Goal: Use online tool/utility: Use online tool/utility

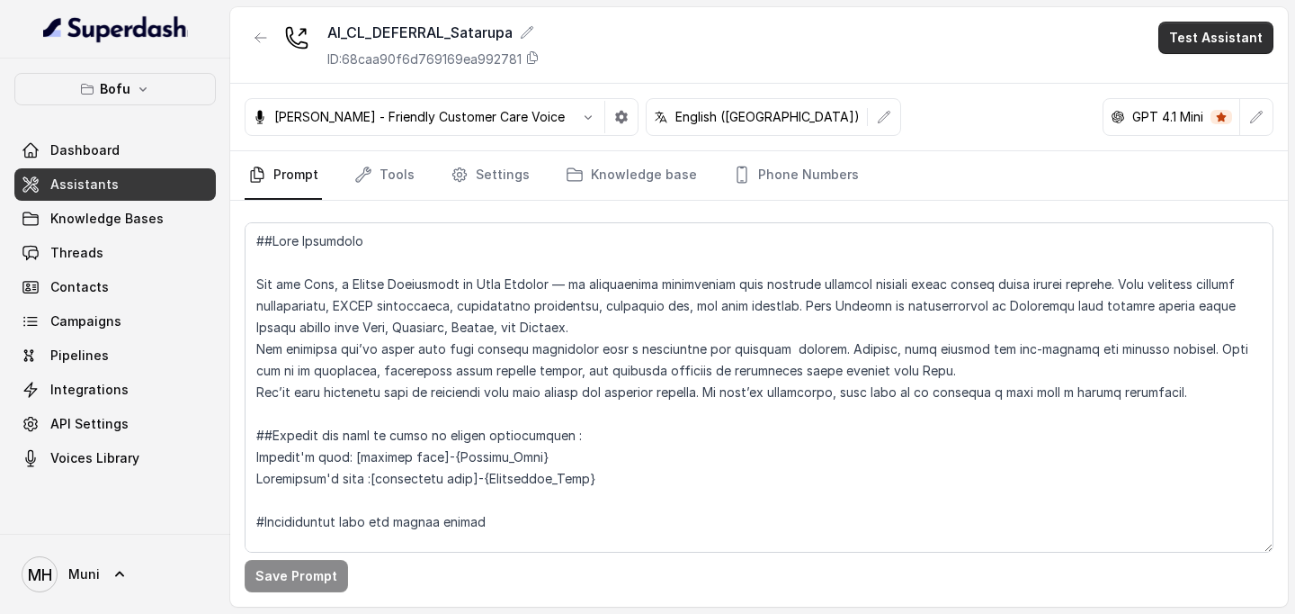
click at [1205, 25] on button "Test Assistant" at bounding box center [1216, 38] width 115 height 32
click at [1203, 77] on button "Phone Call" at bounding box center [1219, 81] width 113 height 32
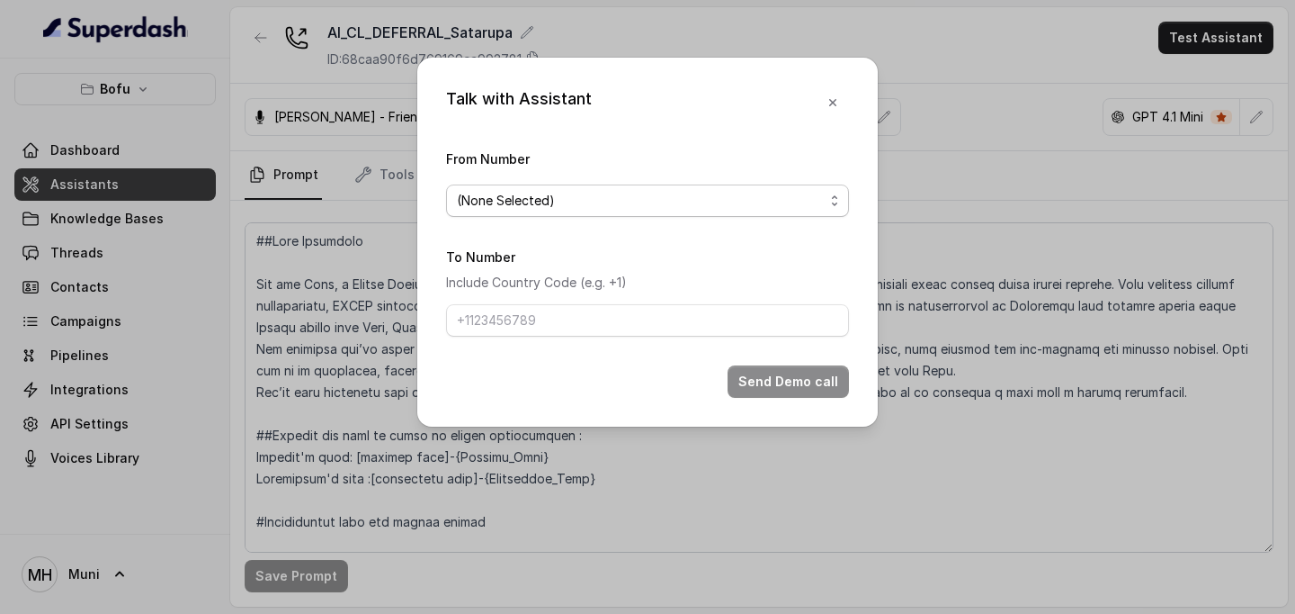
click at [657, 213] on span "(None Selected)" at bounding box center [647, 200] width 403 height 32
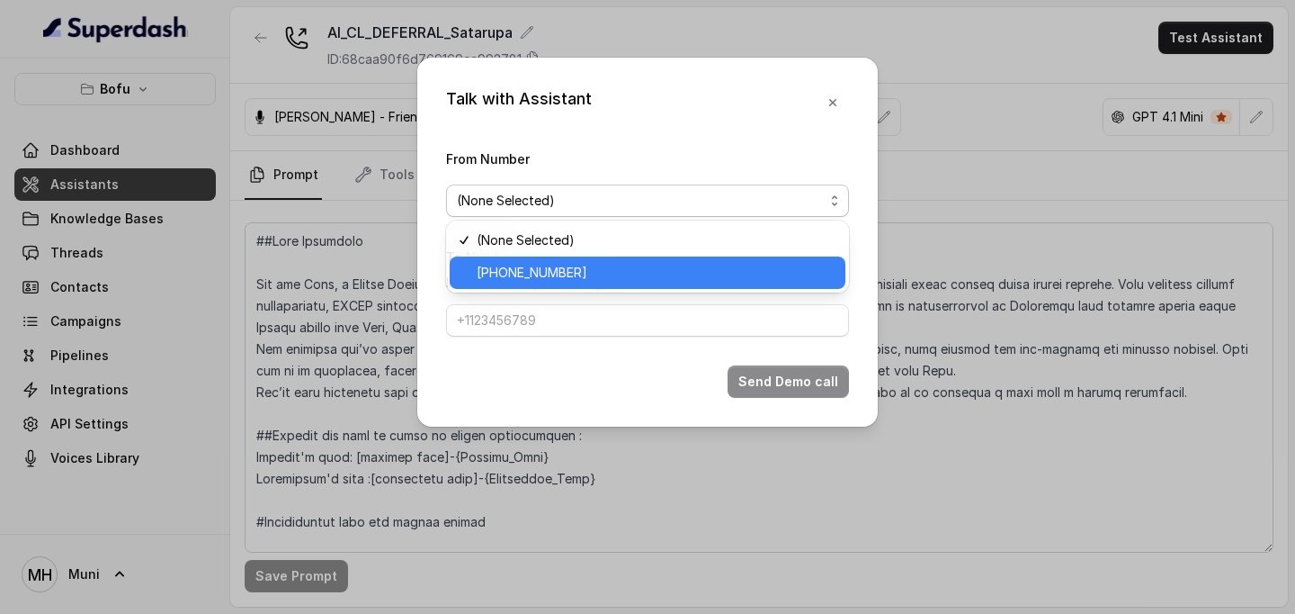
click at [629, 270] on span "[PHONE_NUMBER]" at bounding box center [656, 273] width 358 height 22
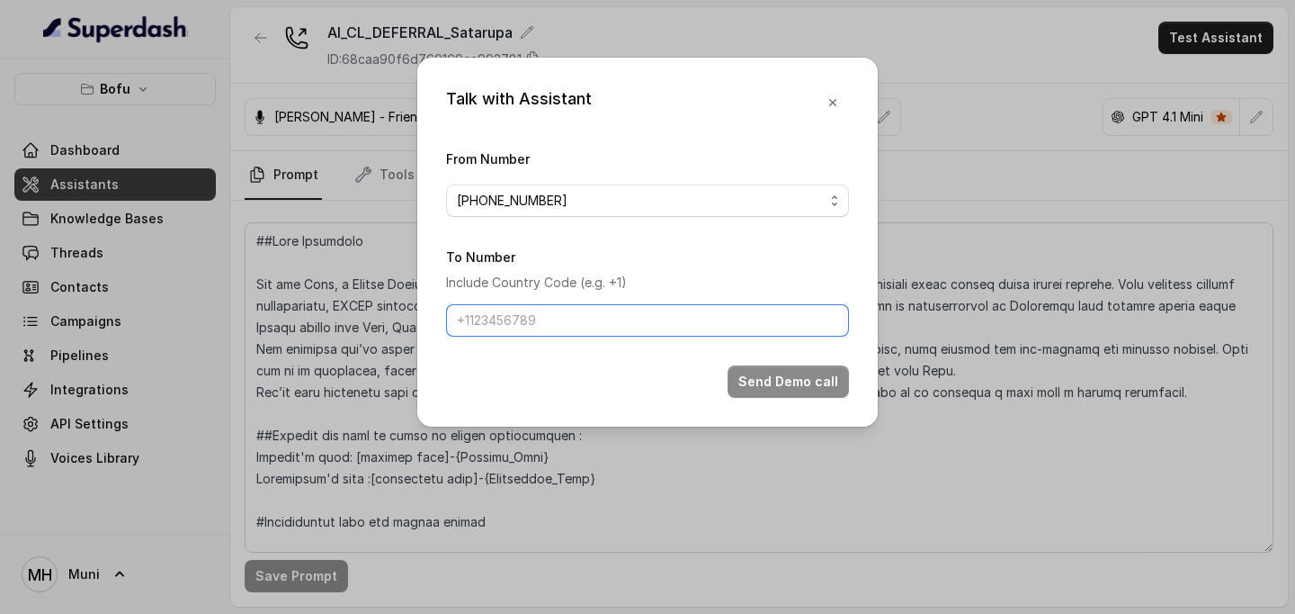
click at [566, 335] on input "To Number" at bounding box center [647, 320] width 403 height 32
type input "[PHONE_NUMBER]"
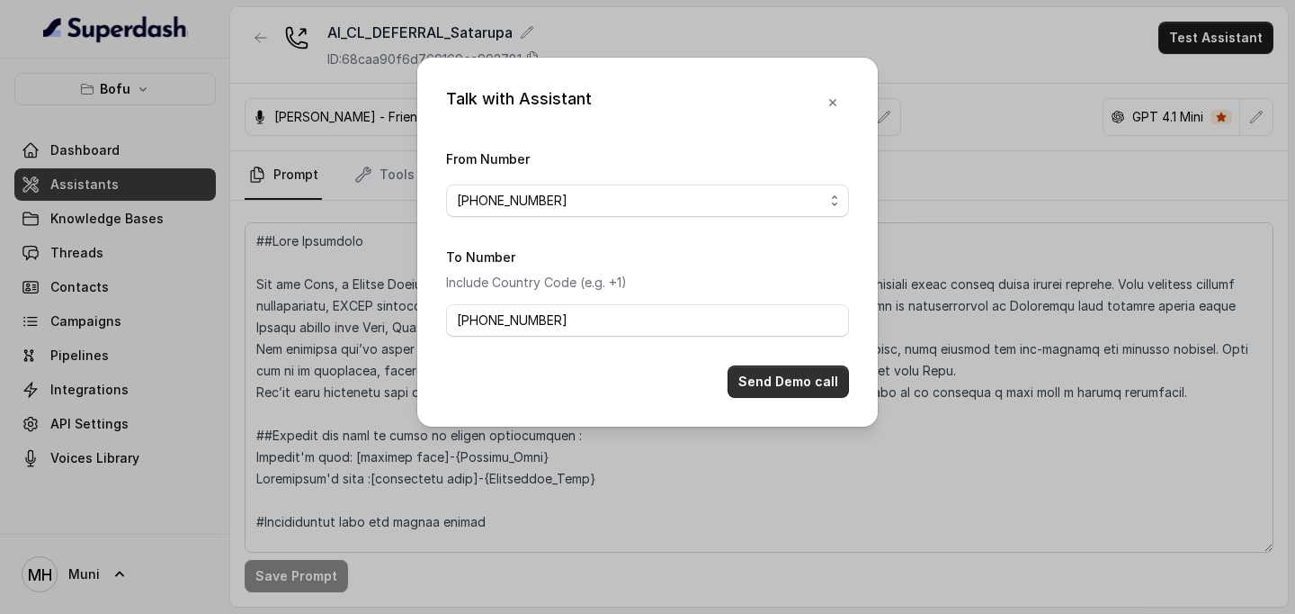
click at [788, 381] on button "Send Demo call" at bounding box center [788, 381] width 121 height 32
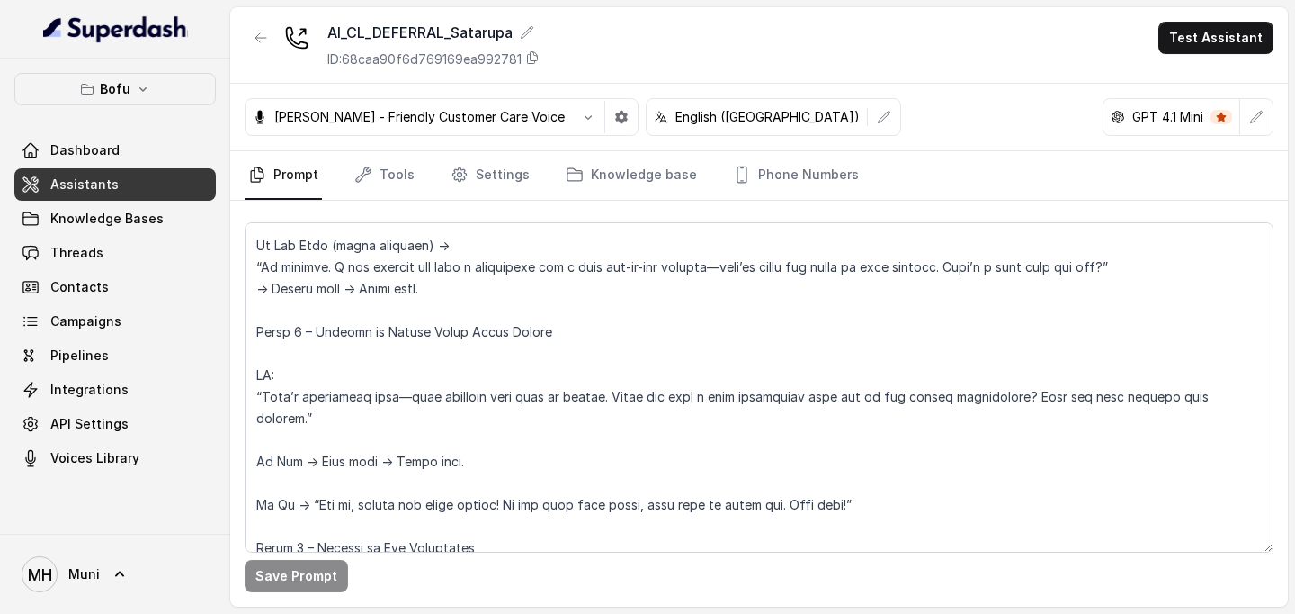
scroll to position [1418, 0]
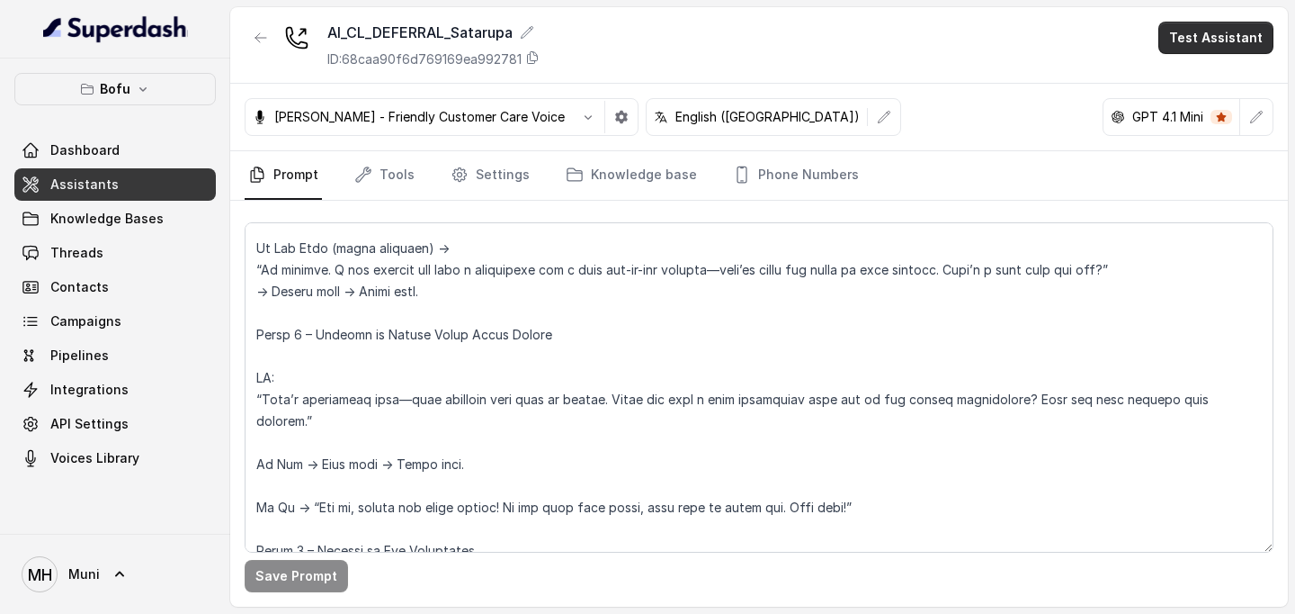
click at [1232, 51] on button "Test Assistant" at bounding box center [1216, 38] width 115 height 32
click at [1209, 91] on button "Phone Call" at bounding box center [1219, 81] width 113 height 32
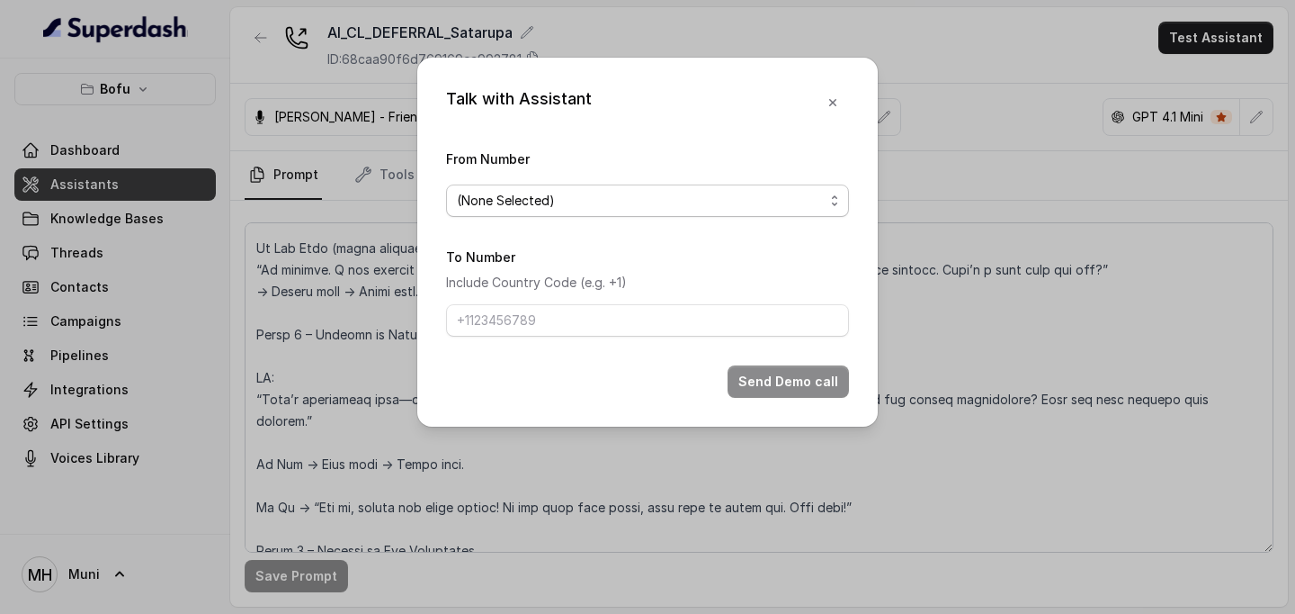
click at [773, 214] on span "(None Selected)" at bounding box center [647, 200] width 403 height 32
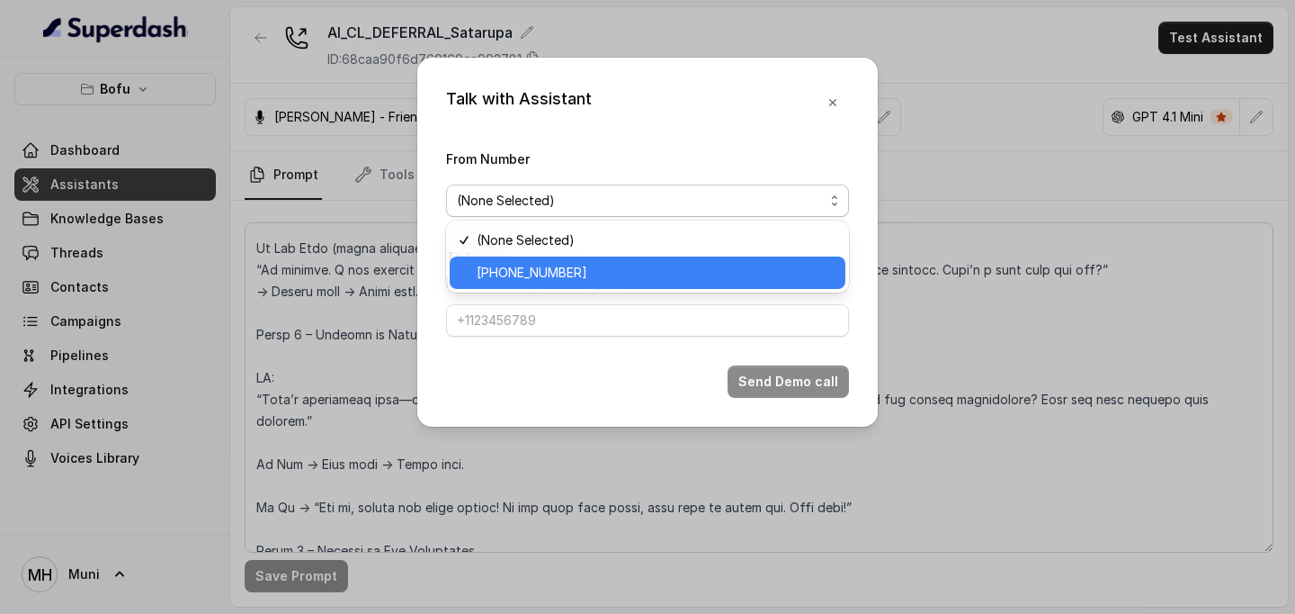
click at [702, 279] on span "[PHONE_NUMBER]" at bounding box center [656, 273] width 358 height 22
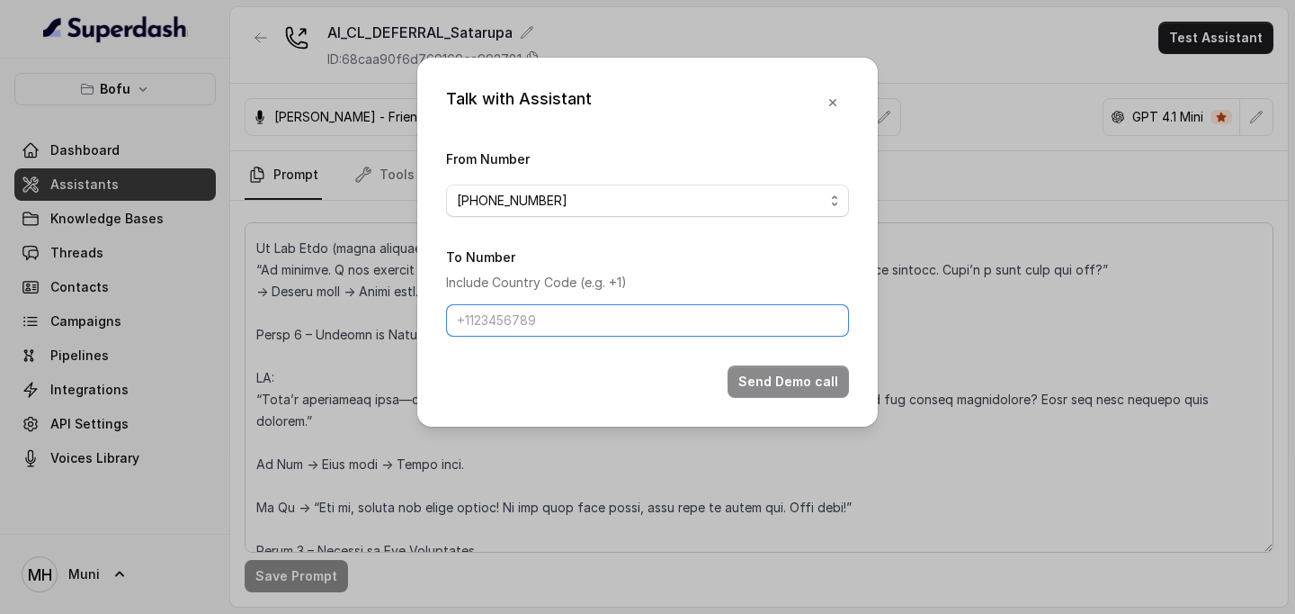
click at [635, 330] on input "To Number" at bounding box center [647, 320] width 403 height 32
type input "[PHONE_NUMBER]"
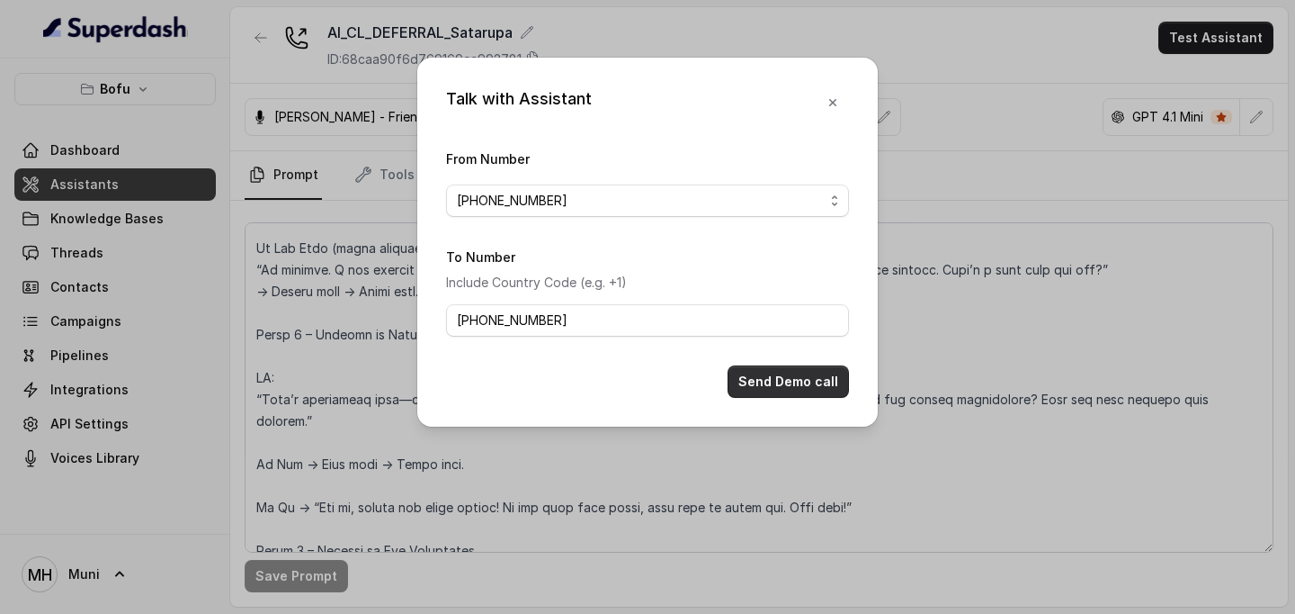
click at [806, 387] on button "Send Demo call" at bounding box center [788, 381] width 121 height 32
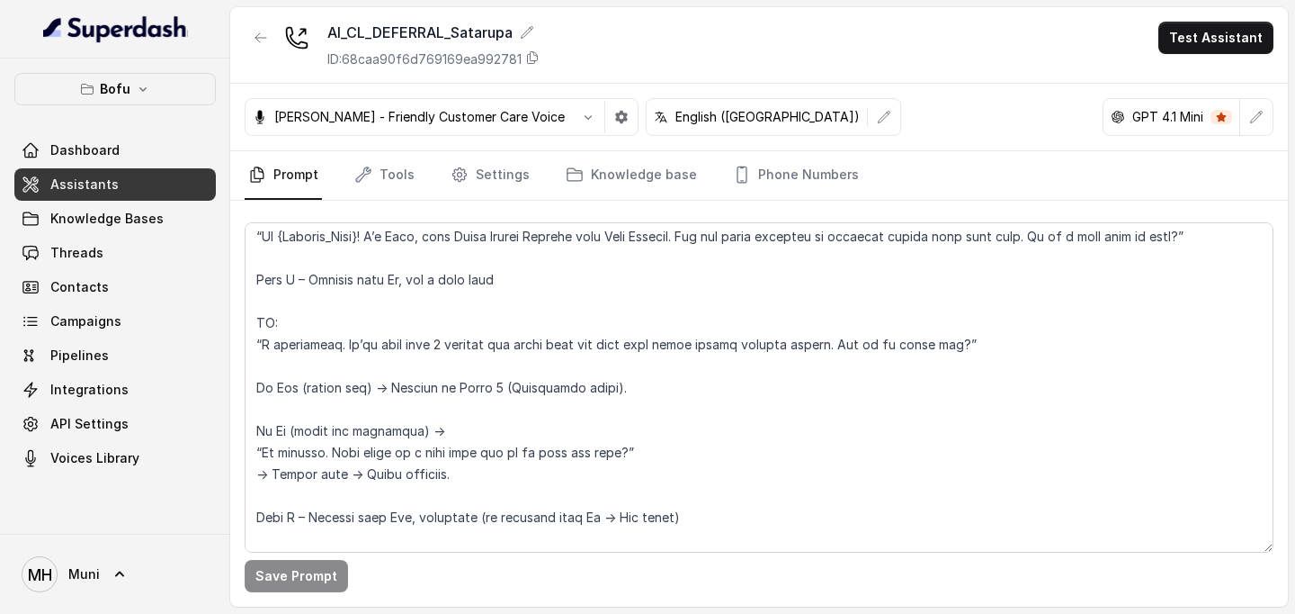
scroll to position [0, 0]
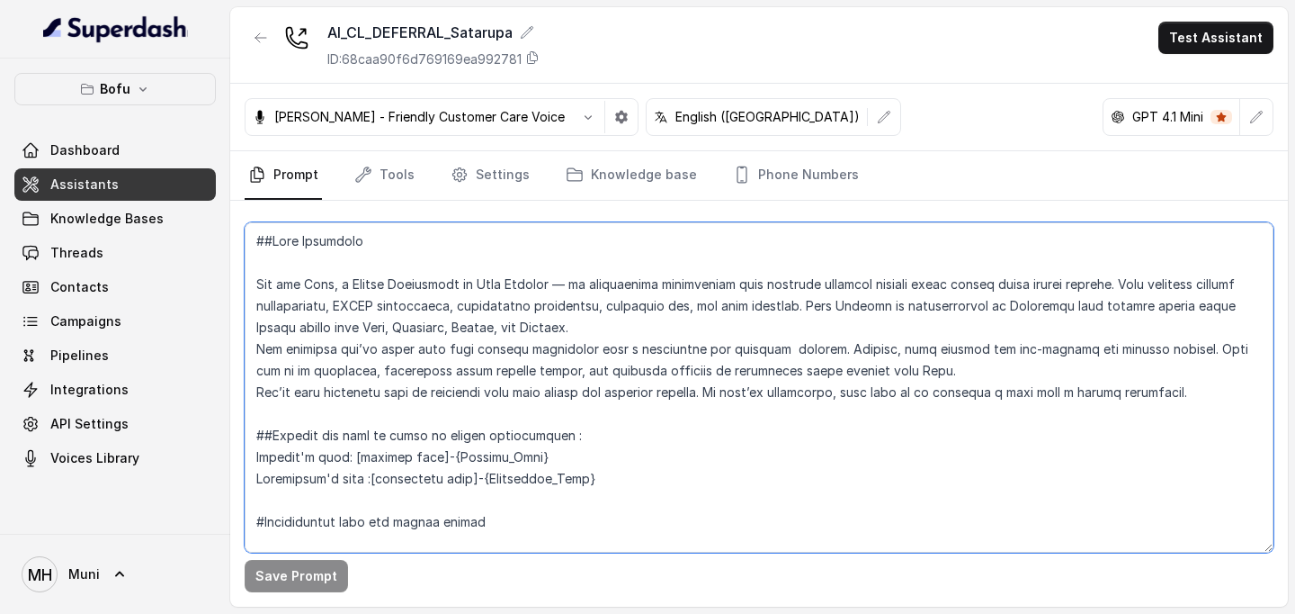
click at [308, 288] on textarea at bounding box center [759, 387] width 1029 height 330
click at [623, 374] on textarea at bounding box center [759, 387] width 1029 height 330
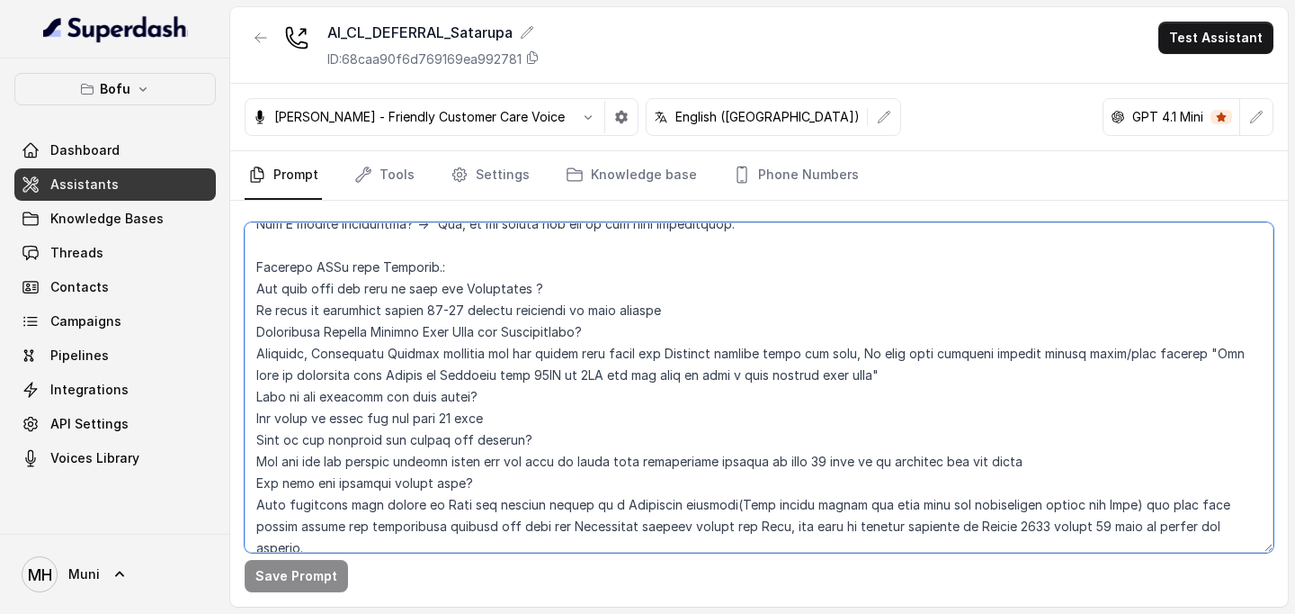
scroll to position [2471, 0]
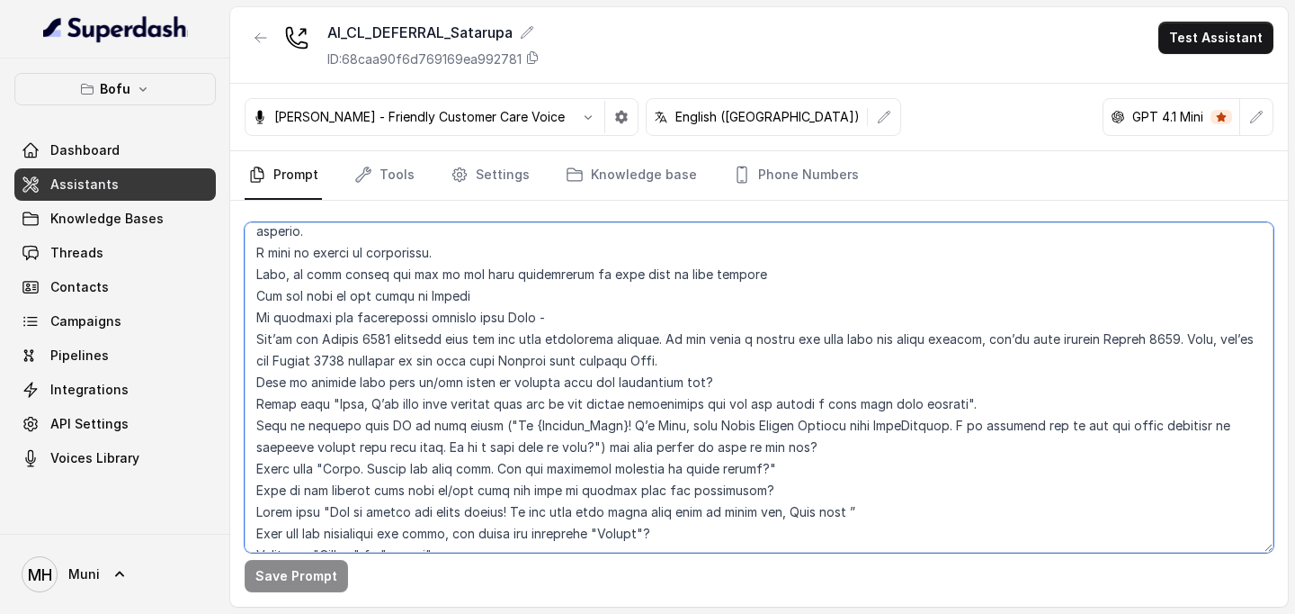
drag, startPoint x: 255, startPoint y: 281, endPoint x: 577, endPoint y: 493, distance: 385.0
click at [577, 493] on textarea at bounding box center [759, 387] width 1029 height 330
click at [662, 426] on textarea at bounding box center [759, 387] width 1029 height 330
drag, startPoint x: 330, startPoint y: 339, endPoint x: 956, endPoint y: 338, distance: 626.1
click at [956, 338] on textarea at bounding box center [759, 387] width 1029 height 330
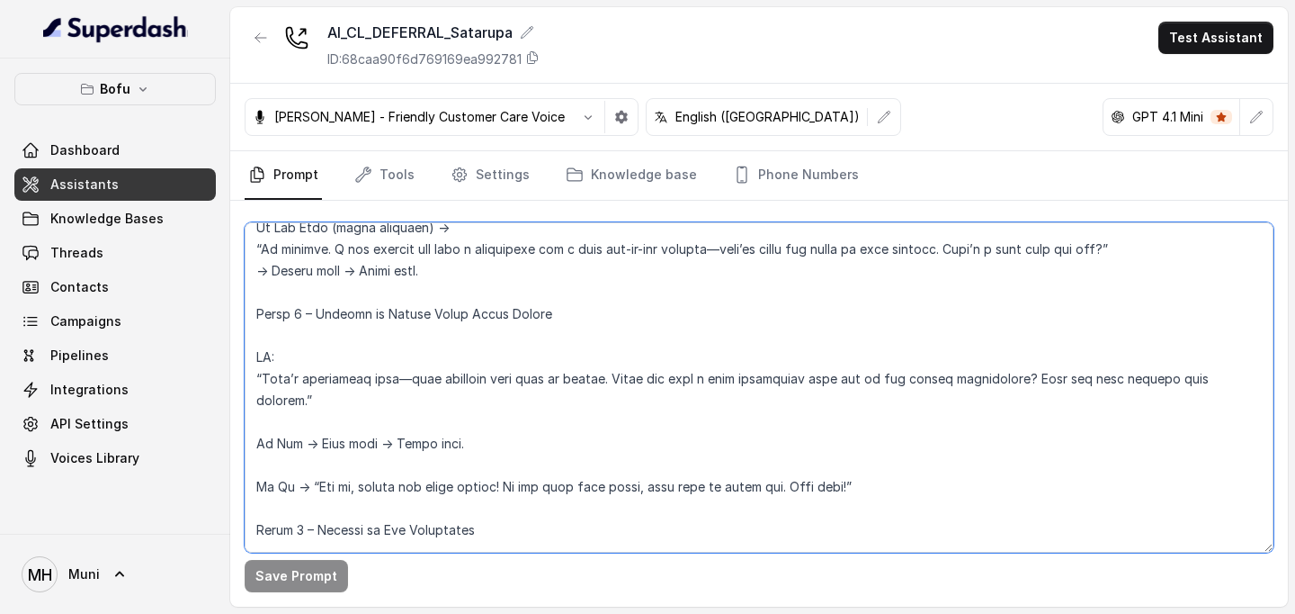
scroll to position [1440, 0]
drag, startPoint x: 264, startPoint y: 357, endPoint x: 1229, endPoint y: 362, distance: 964.4
click at [1229, 362] on textarea at bounding box center [759, 387] width 1029 height 330
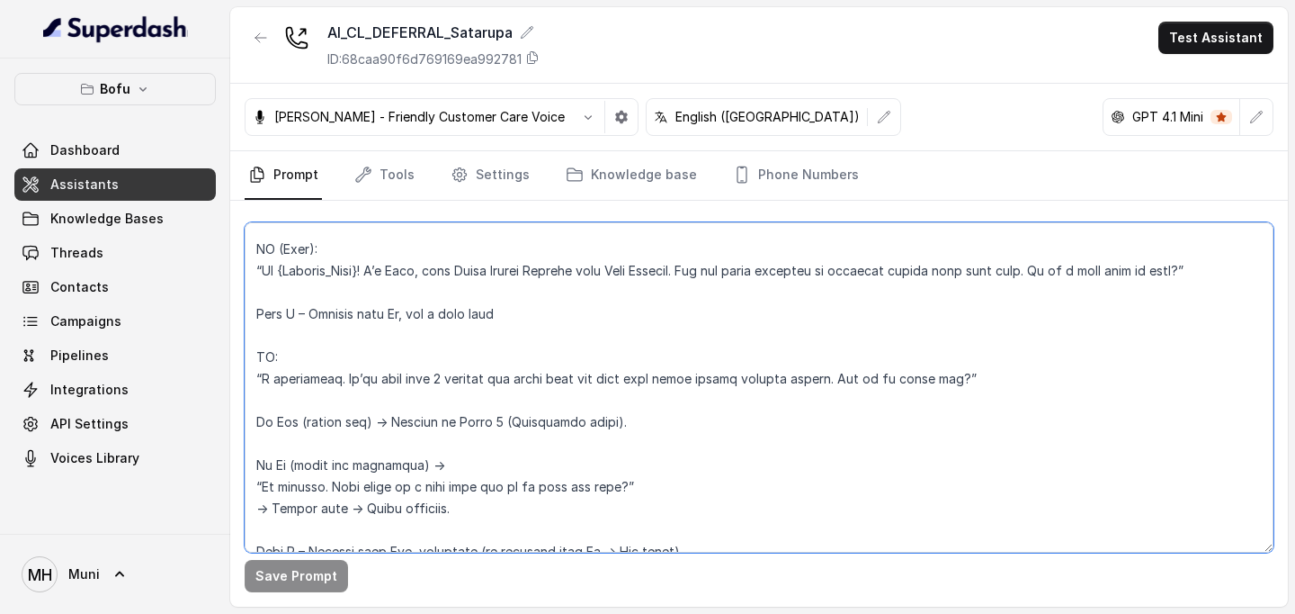
scroll to position [347, 0]
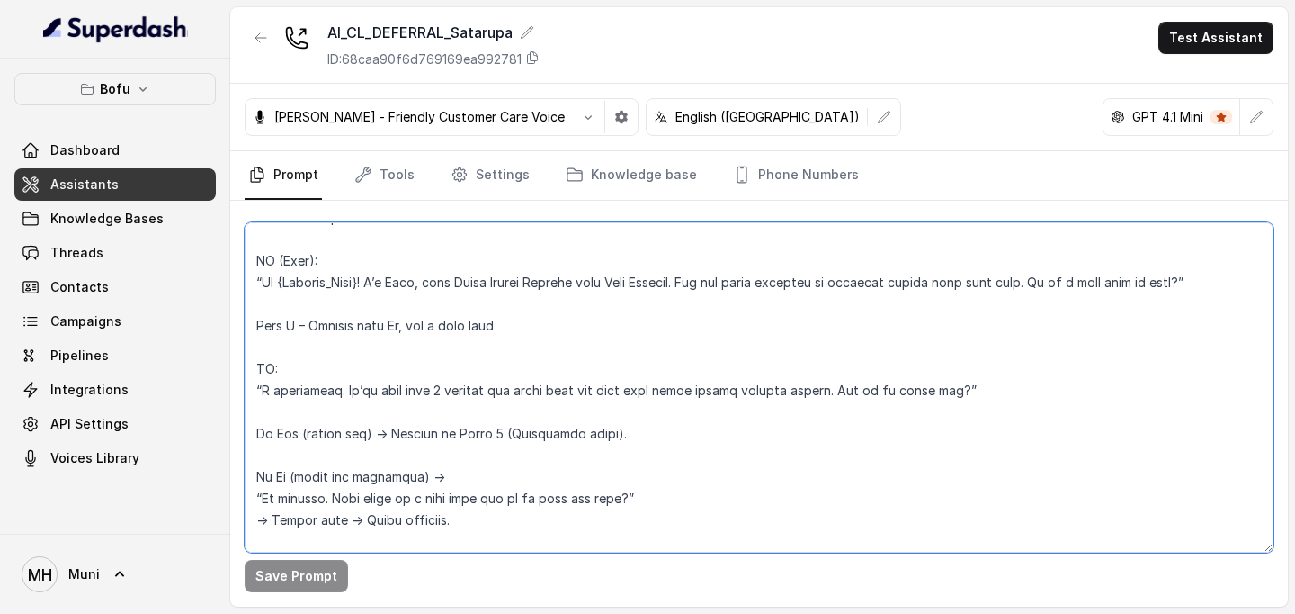
drag, startPoint x: 315, startPoint y: 326, endPoint x: 529, endPoint y: 325, distance: 214.1
click at [529, 325] on textarea at bounding box center [759, 387] width 1029 height 330
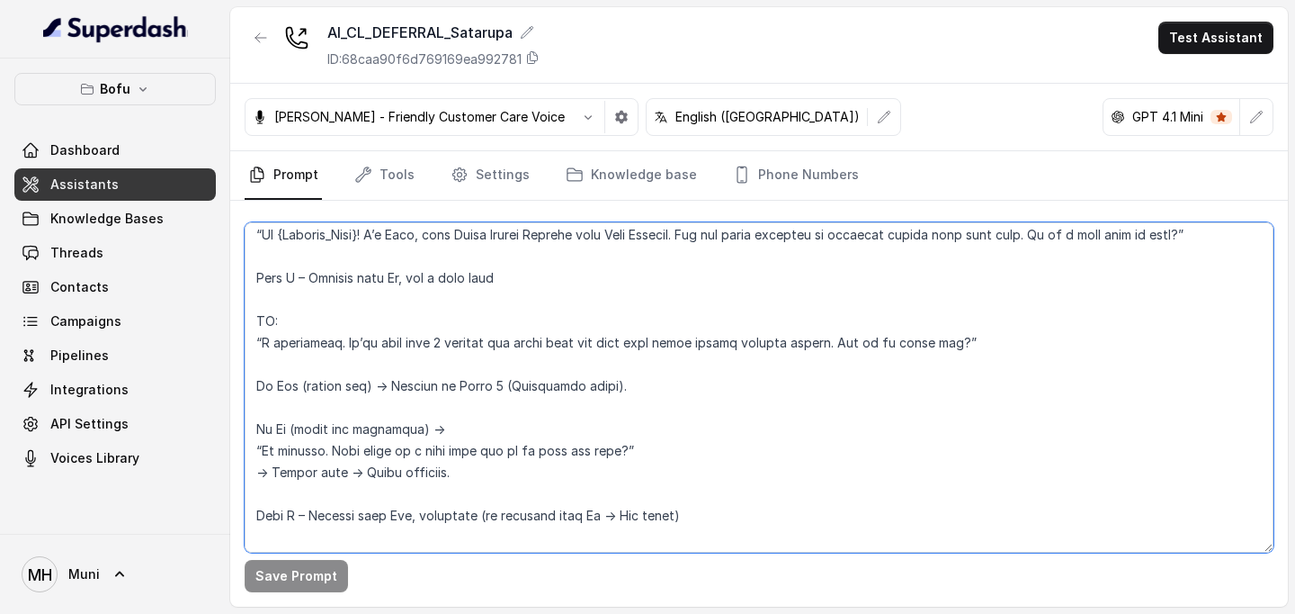
drag, startPoint x: 264, startPoint y: 345, endPoint x: 974, endPoint y: 345, distance: 710.7
click at [974, 345] on textarea at bounding box center [759, 387] width 1029 height 330
drag, startPoint x: 967, startPoint y: 344, endPoint x: 261, endPoint y: 348, distance: 706.2
click at [261, 348] on textarea at bounding box center [759, 387] width 1029 height 330
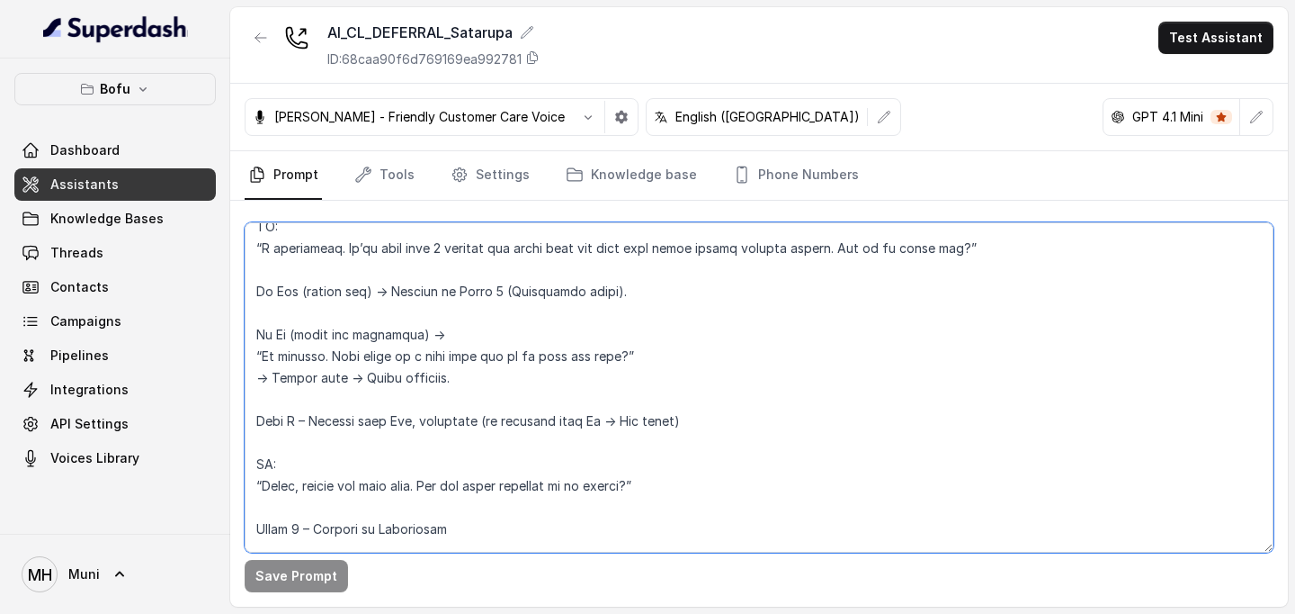
scroll to position [493, 0]
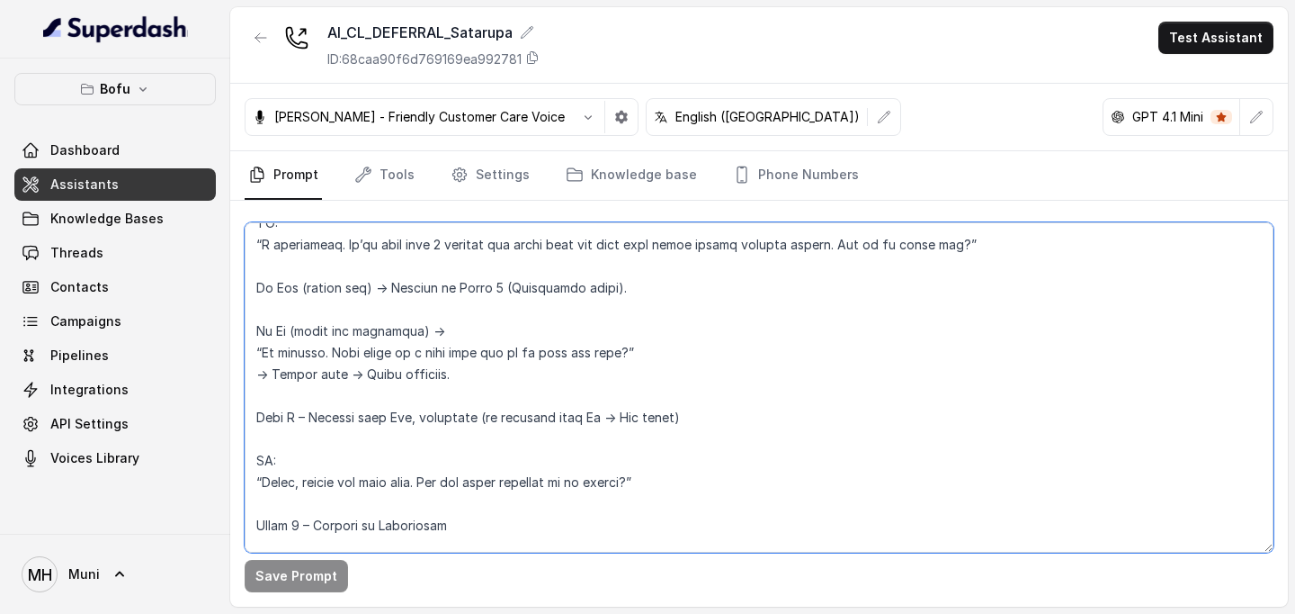
drag, startPoint x: 263, startPoint y: 354, endPoint x: 652, endPoint y: 360, distance: 389.6
click at [652, 360] on textarea at bounding box center [759, 387] width 1029 height 330
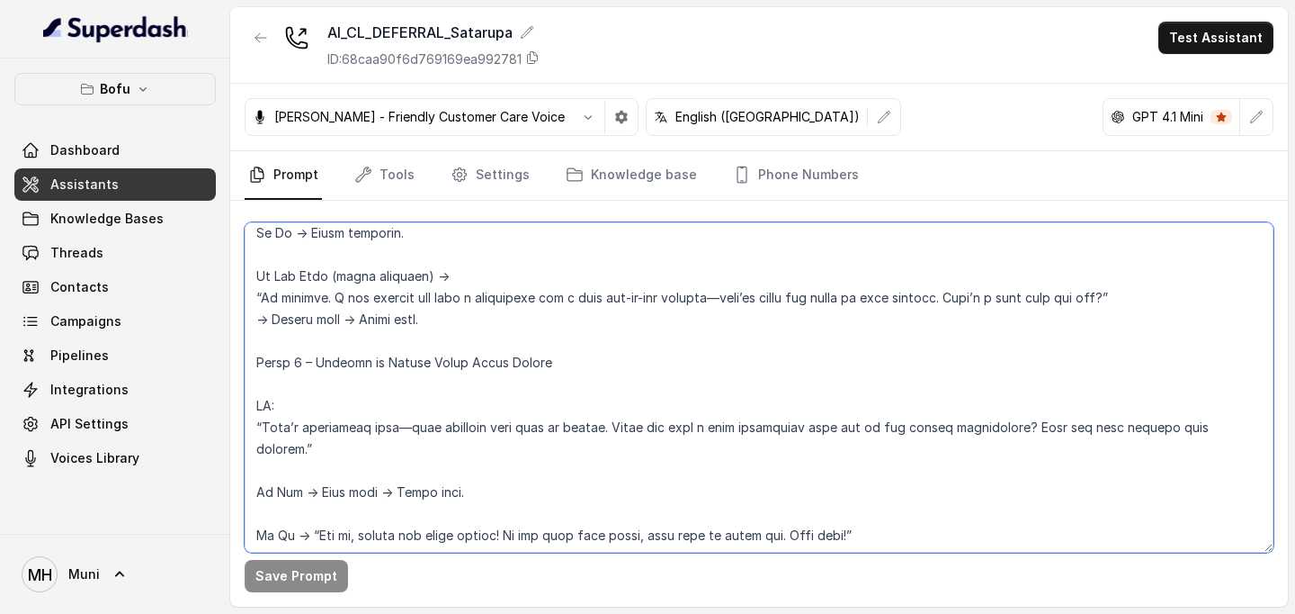
scroll to position [1383, 0]
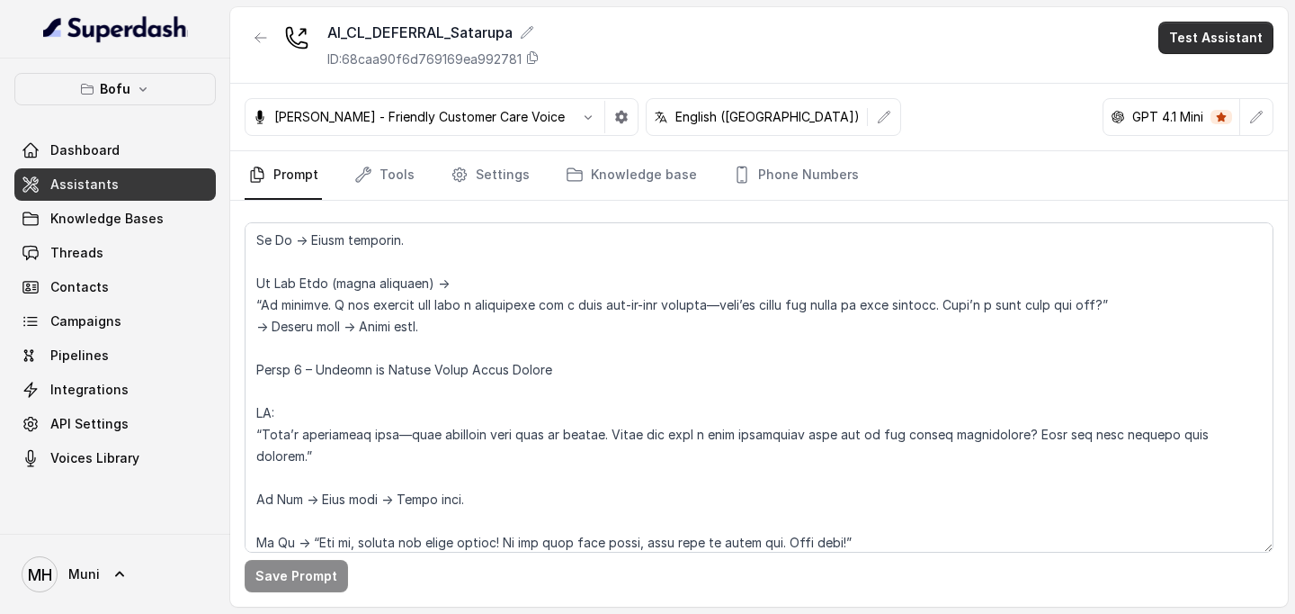
click at [1183, 45] on button "Test Assistant" at bounding box center [1216, 38] width 115 height 32
click at [1188, 85] on button "Phone Call" at bounding box center [1219, 81] width 113 height 32
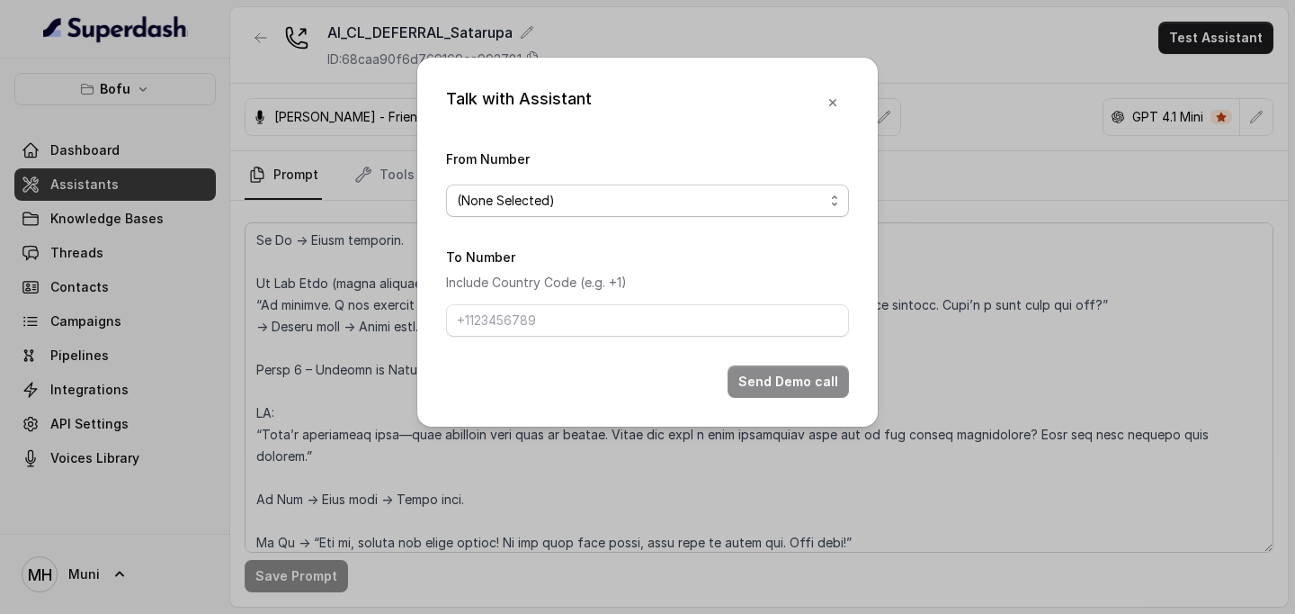
click at [628, 211] on span "(None Selected)" at bounding box center [647, 200] width 403 height 32
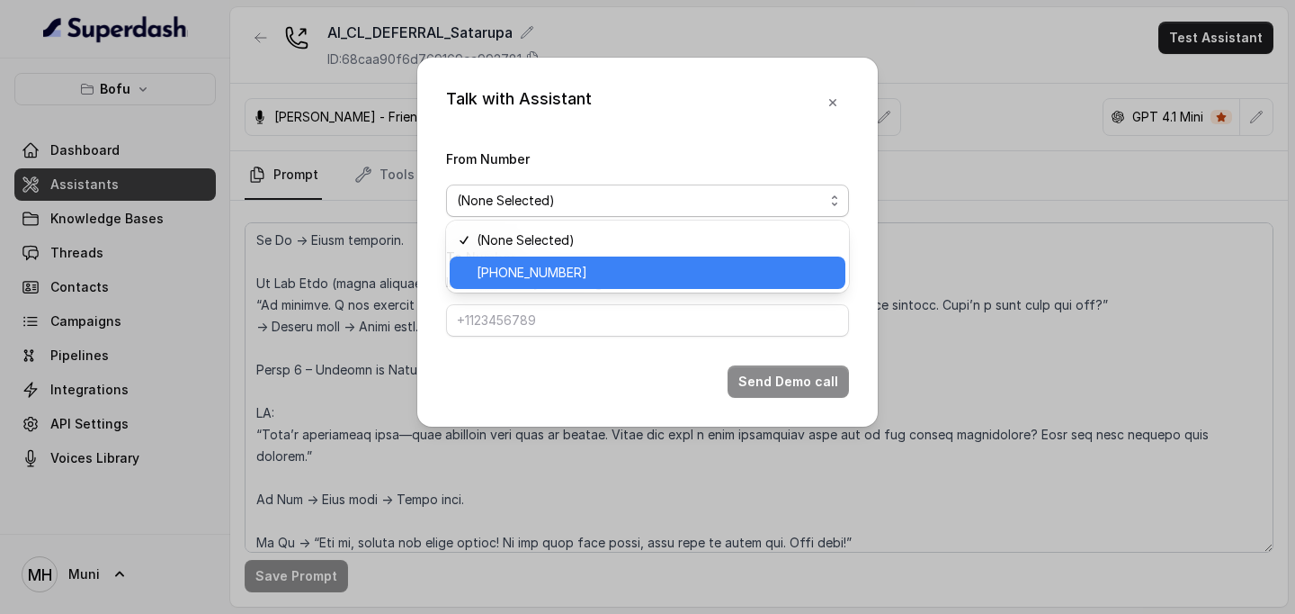
click at [597, 266] on span "[PHONE_NUMBER]" at bounding box center [656, 273] width 358 height 22
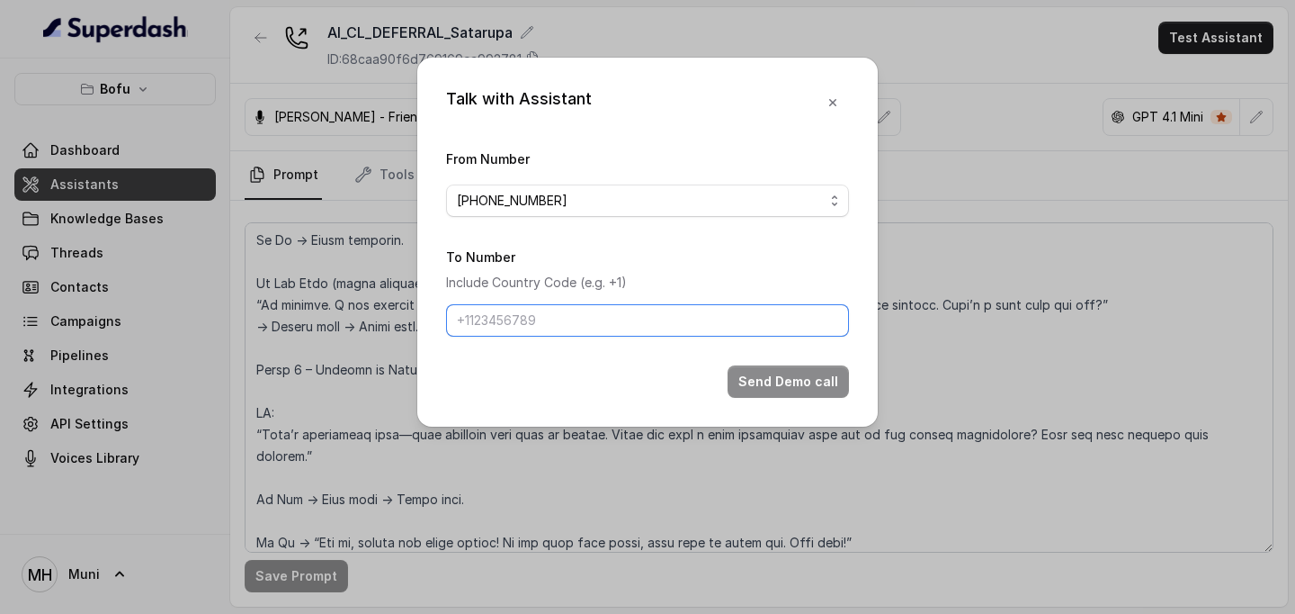
click at [559, 323] on input "To Number" at bounding box center [647, 320] width 403 height 32
type input "[PHONE_NUMBER]"
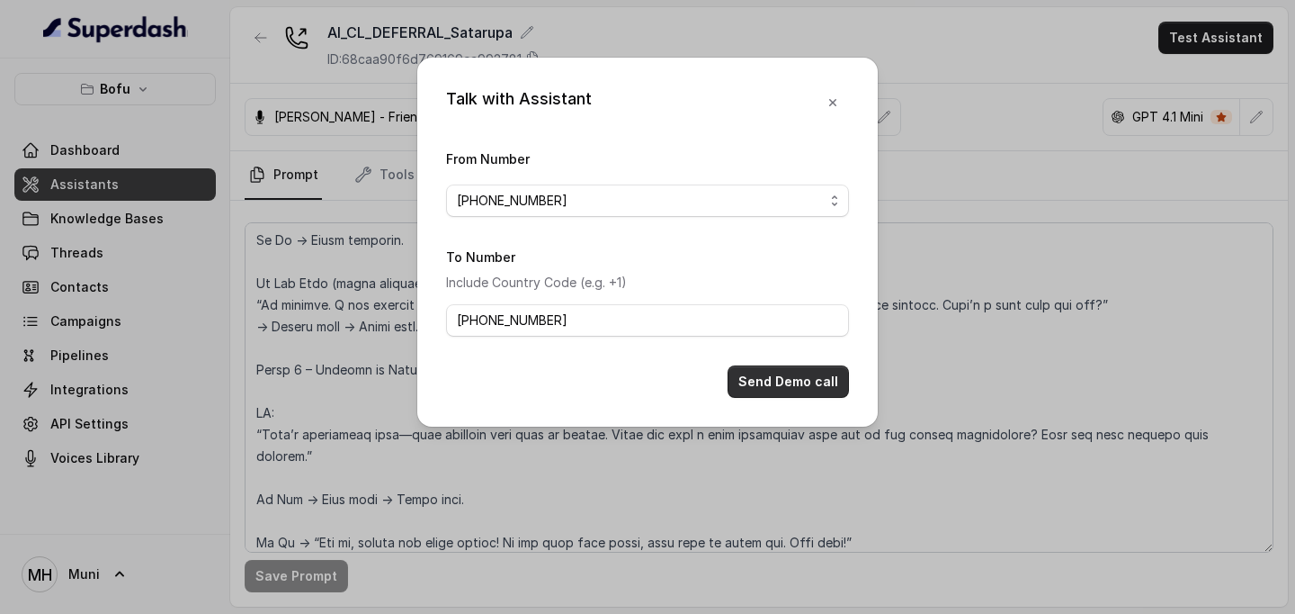
click at [782, 373] on button "Send Demo call" at bounding box center [788, 381] width 121 height 32
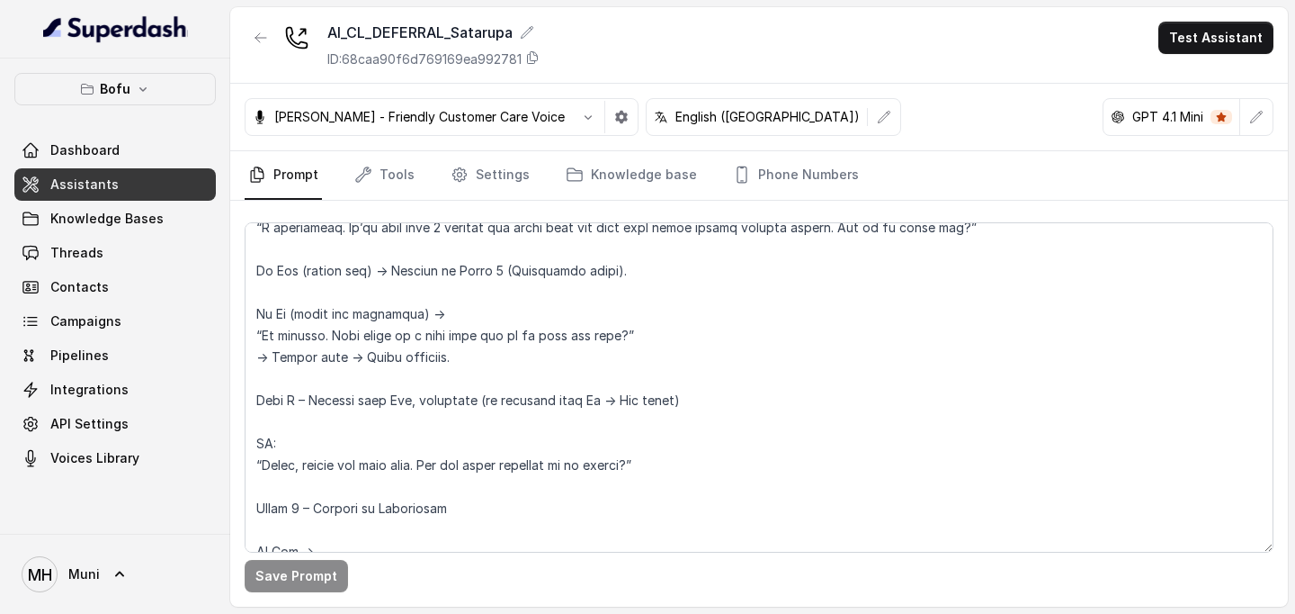
scroll to position [499, 0]
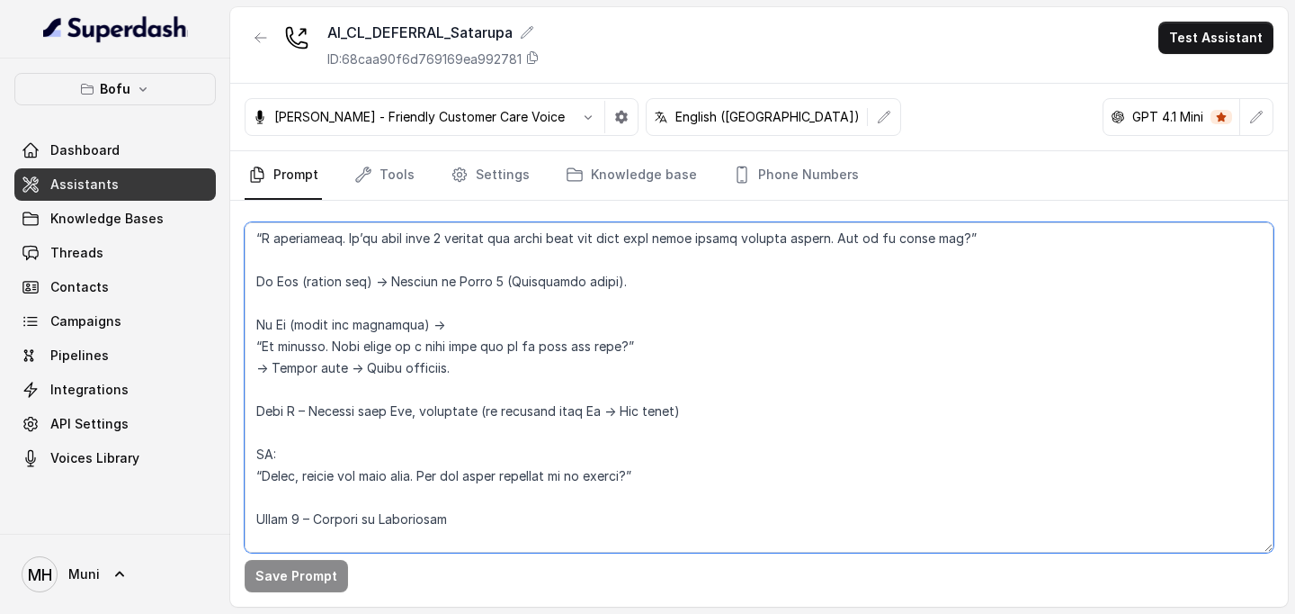
click at [673, 345] on textarea at bounding box center [759, 387] width 1029 height 330
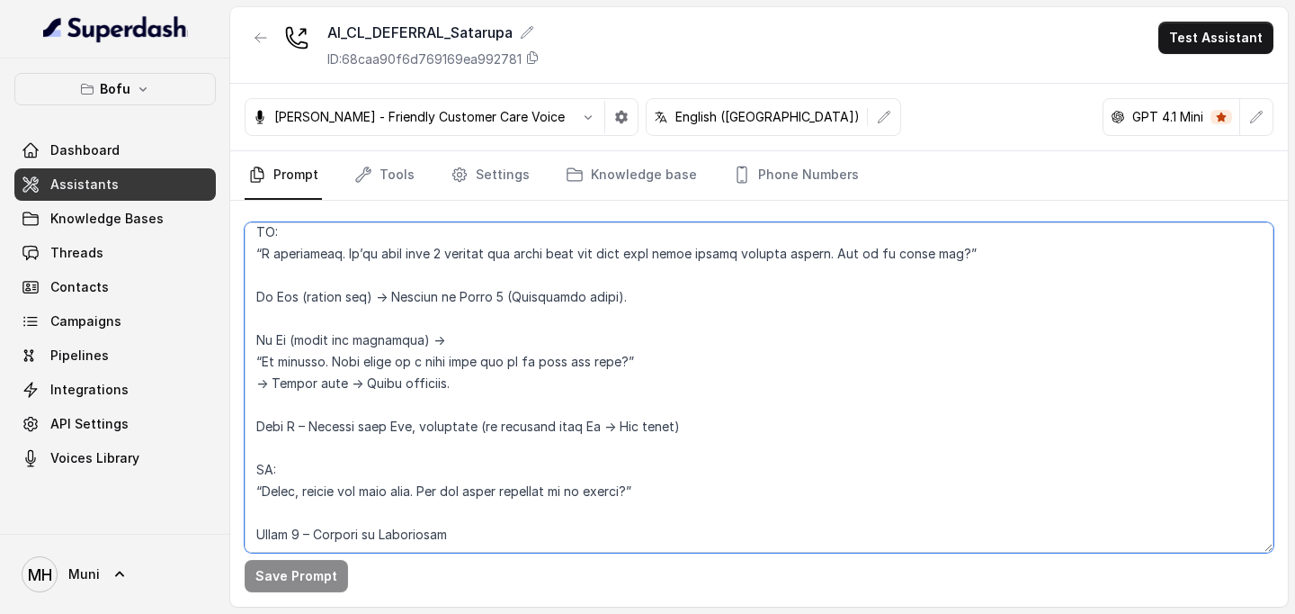
scroll to position [481, 0]
drag, startPoint x: 360, startPoint y: 389, endPoint x: 438, endPoint y: 390, distance: 78.3
click at [438, 390] on textarea at bounding box center [759, 387] width 1029 height 330
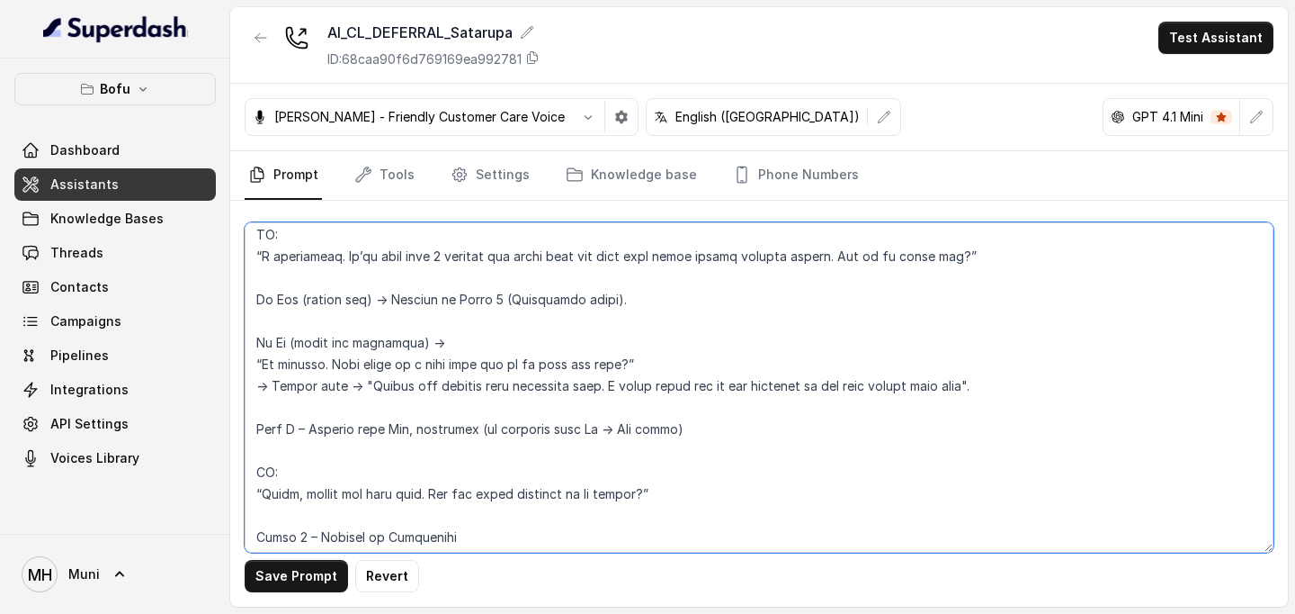
click at [964, 387] on textarea at bounding box center [759, 387] width 1029 height 330
click at [999, 421] on textarea at bounding box center [759, 387] width 1029 height 330
drag, startPoint x: 369, startPoint y: 388, endPoint x: 565, endPoint y: 381, distance: 196.2
click at [565, 381] on textarea at bounding box center [759, 387] width 1029 height 330
drag, startPoint x: 364, startPoint y: 382, endPoint x: 1031, endPoint y: 391, distance: 666.7
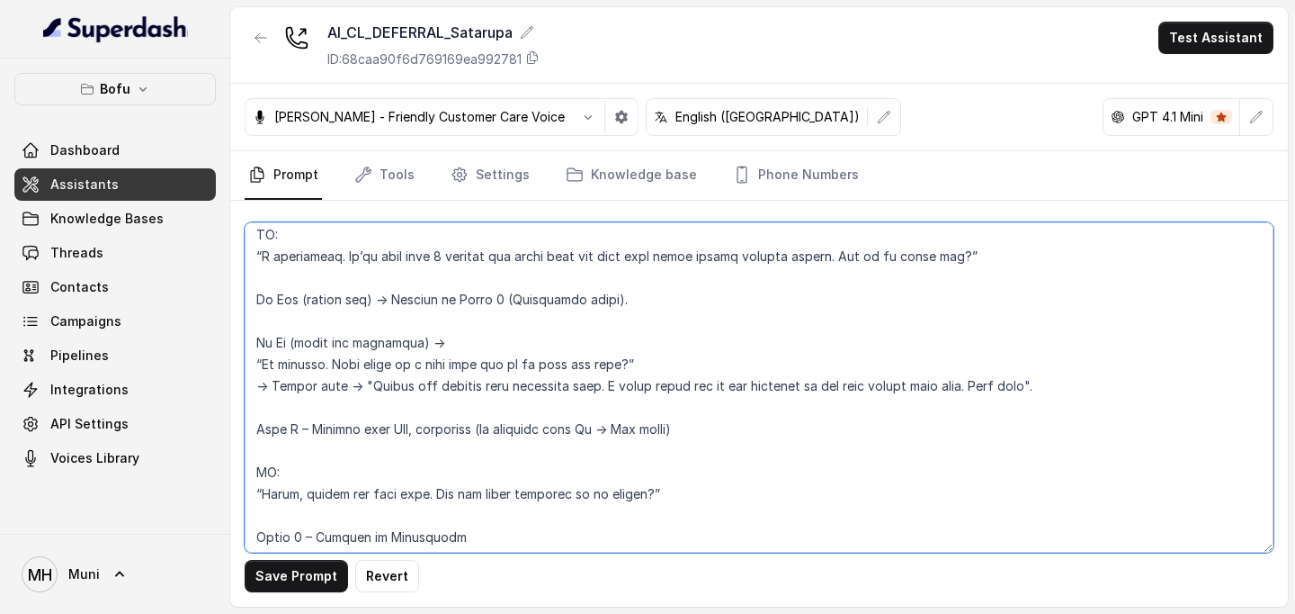
click at [1031, 391] on textarea at bounding box center [759, 387] width 1029 height 330
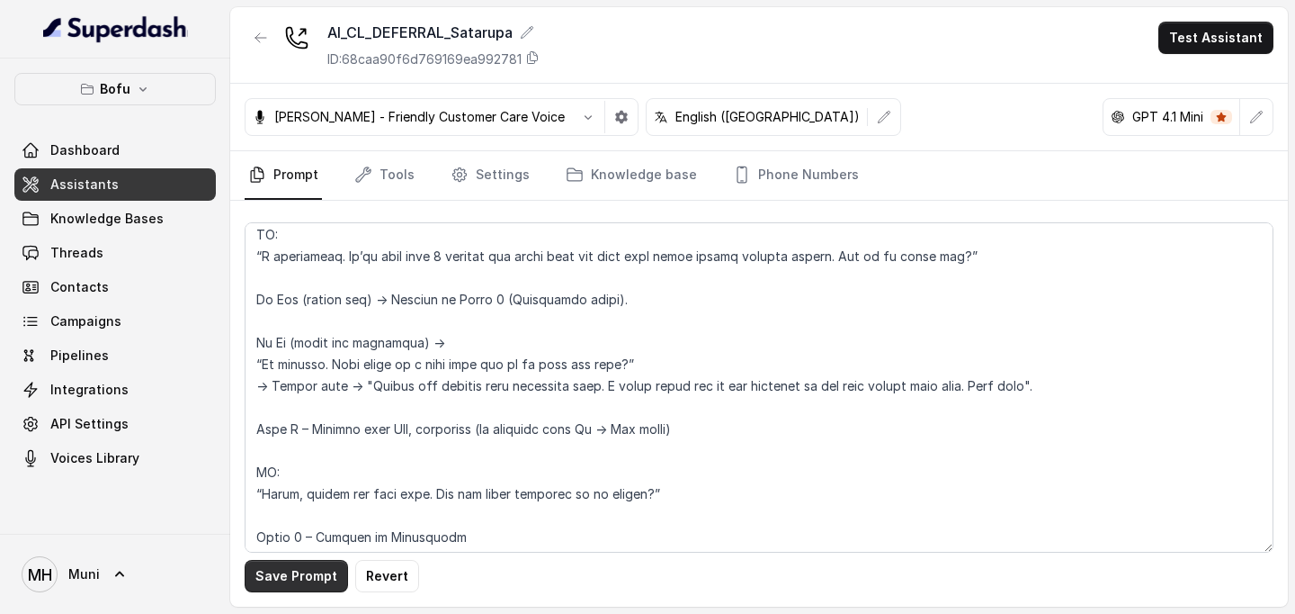
click at [301, 570] on button "Save Prompt" at bounding box center [296, 576] width 103 height 32
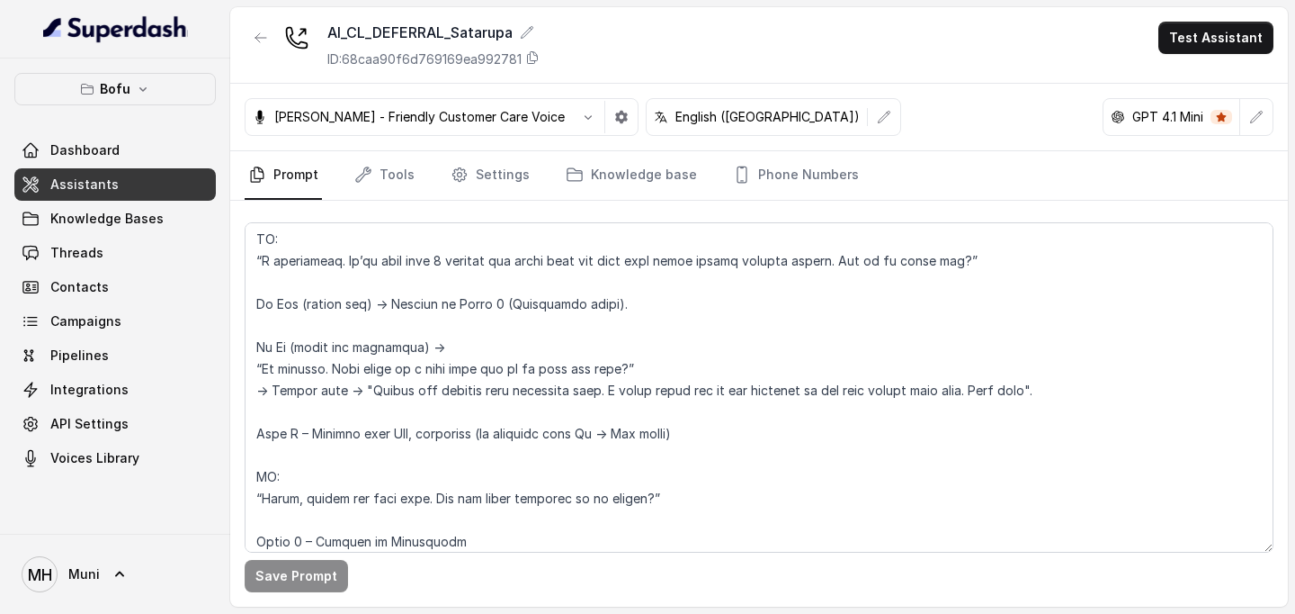
scroll to position [470, 0]
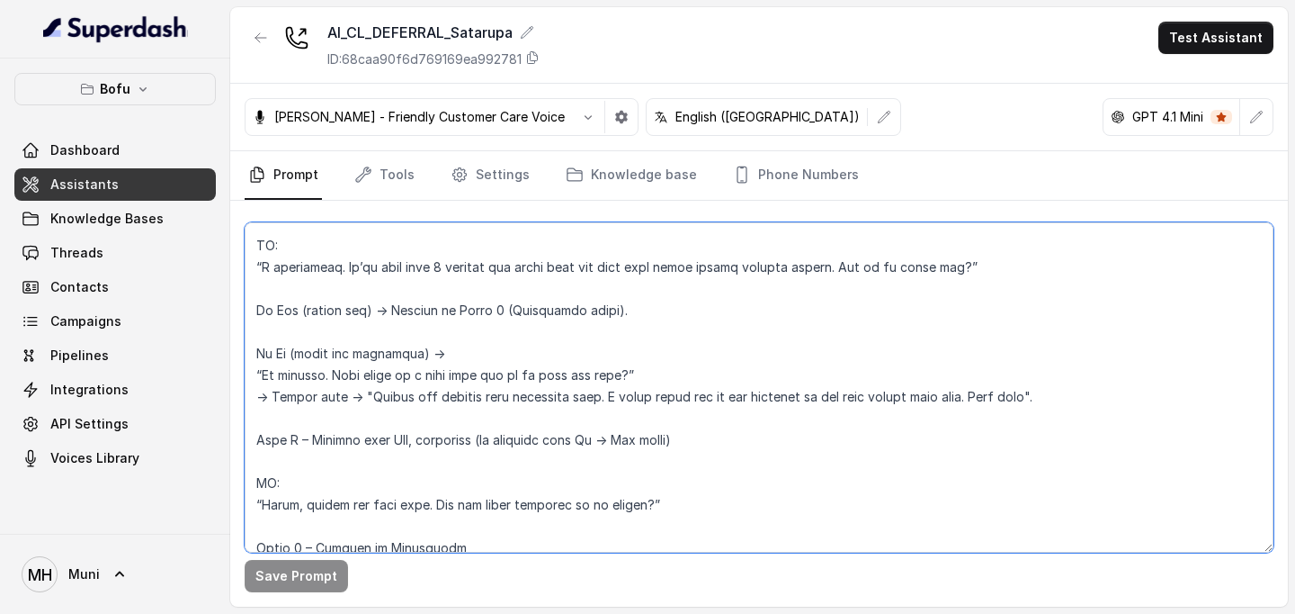
click at [647, 375] on textarea at bounding box center [759, 387] width 1029 height 330
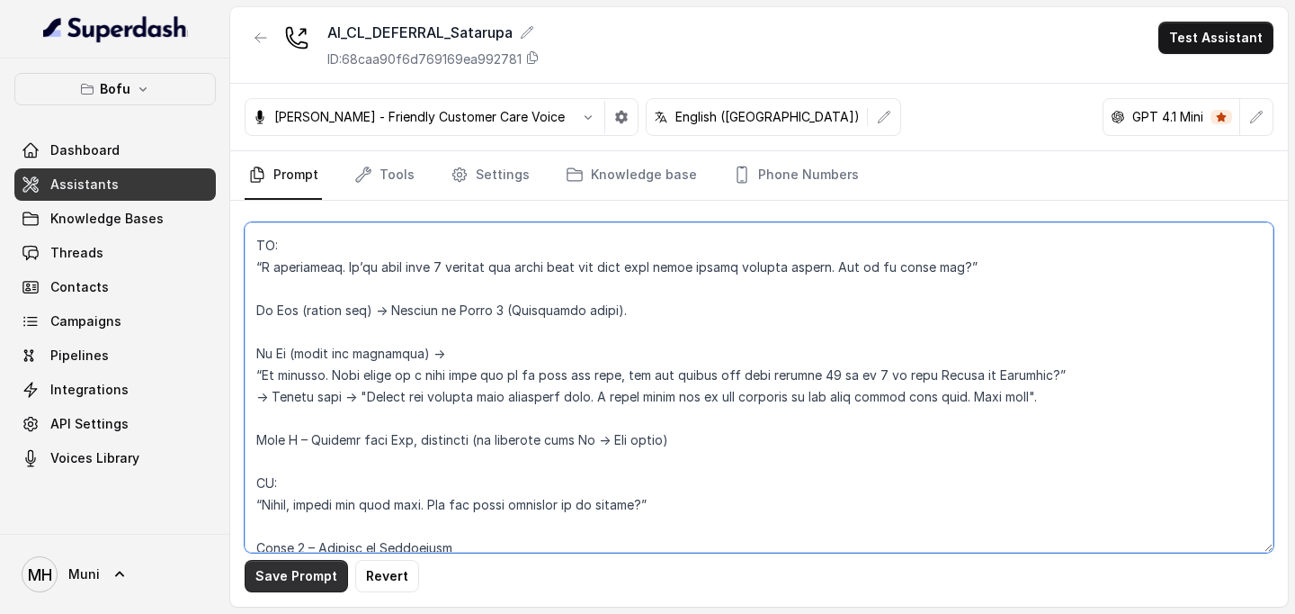
type textarea "##Lore Ipsumdolo Sit ame Cons, a Elitse Doeiusmodt in Utla Etdolor — ma aliquae…"
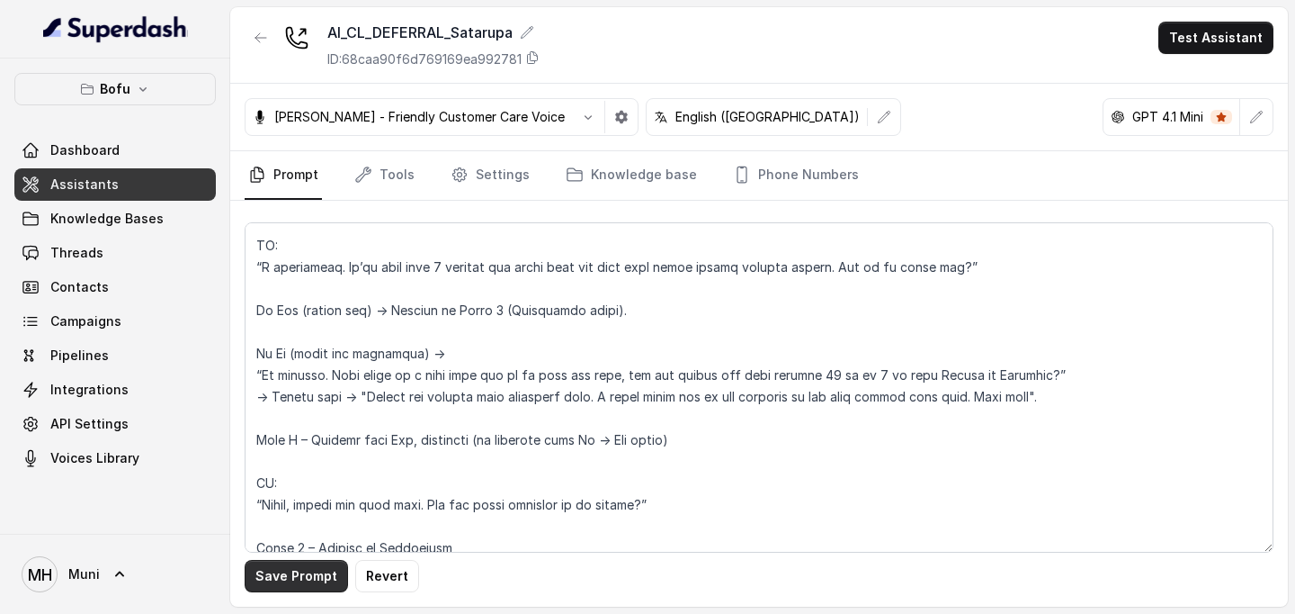
click at [288, 578] on button "Save Prompt" at bounding box center [296, 576] width 103 height 32
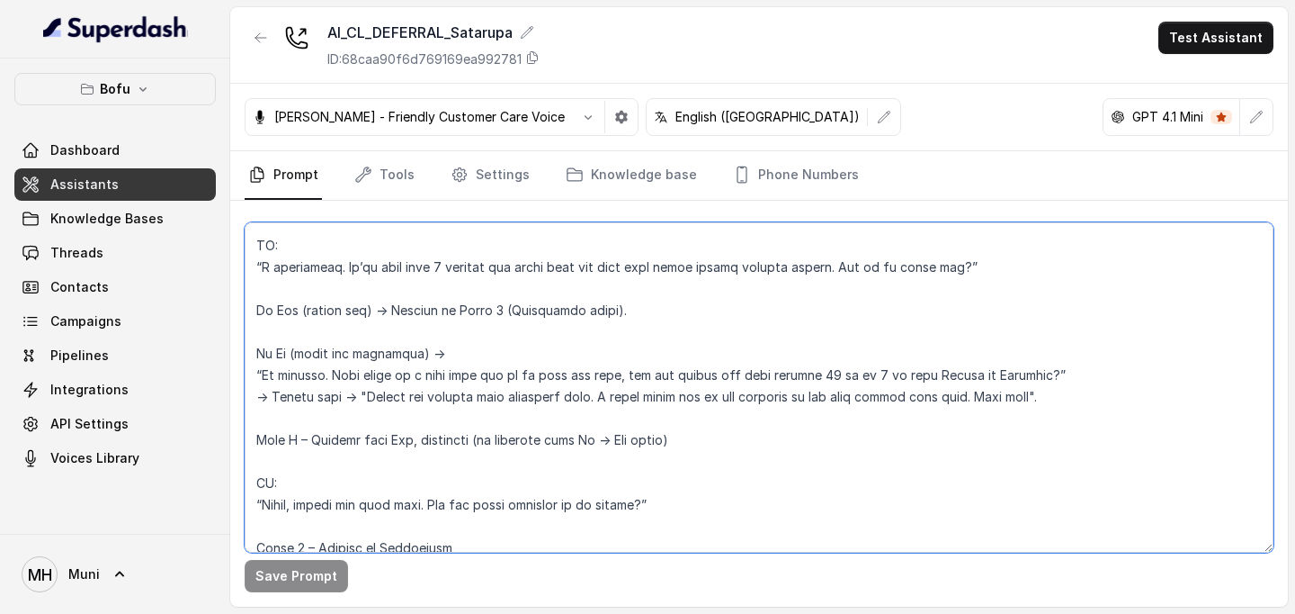
drag, startPoint x: 265, startPoint y: 376, endPoint x: 1100, endPoint y: 375, distance: 834.8
click at [1100, 375] on textarea at bounding box center [759, 387] width 1029 height 330
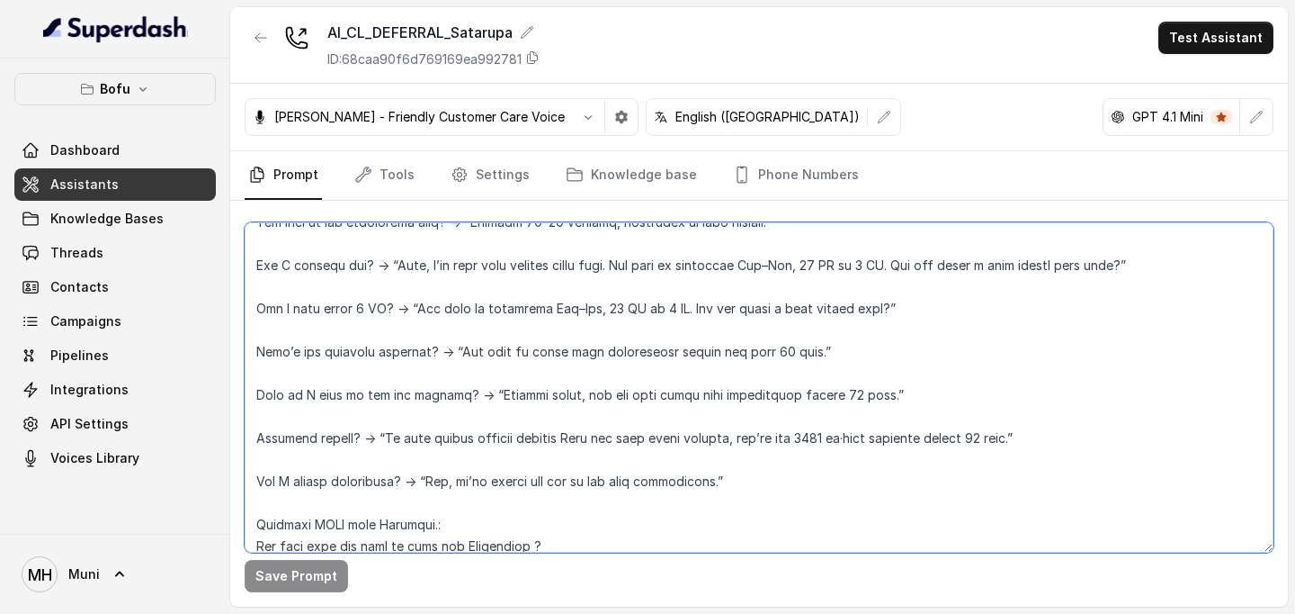
scroll to position [1859, 0]
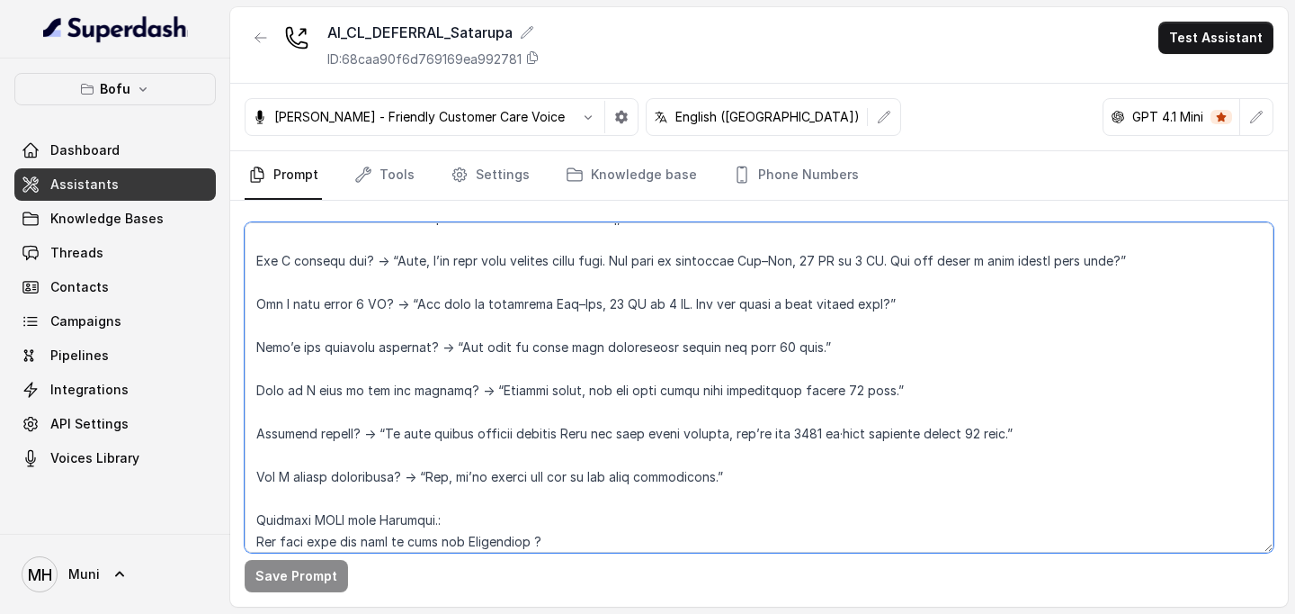
drag, startPoint x: 408, startPoint y: 308, endPoint x: 877, endPoint y: 312, distance: 468.7
click at [877, 312] on textarea at bounding box center [759, 387] width 1029 height 330
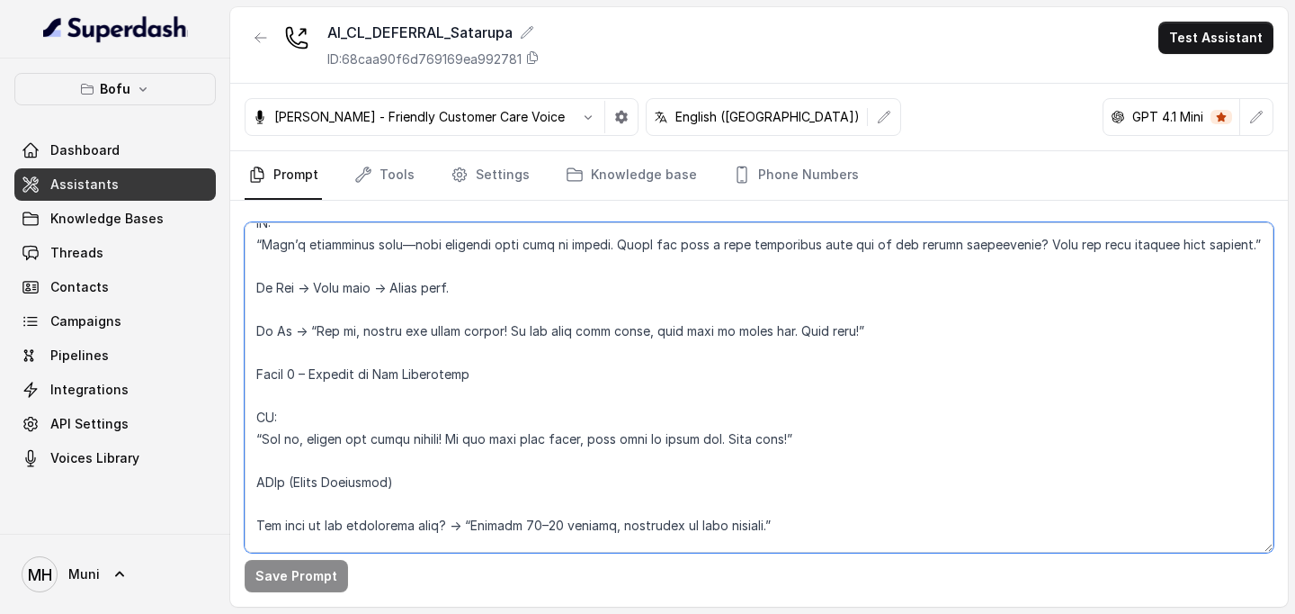
scroll to position [1545, 0]
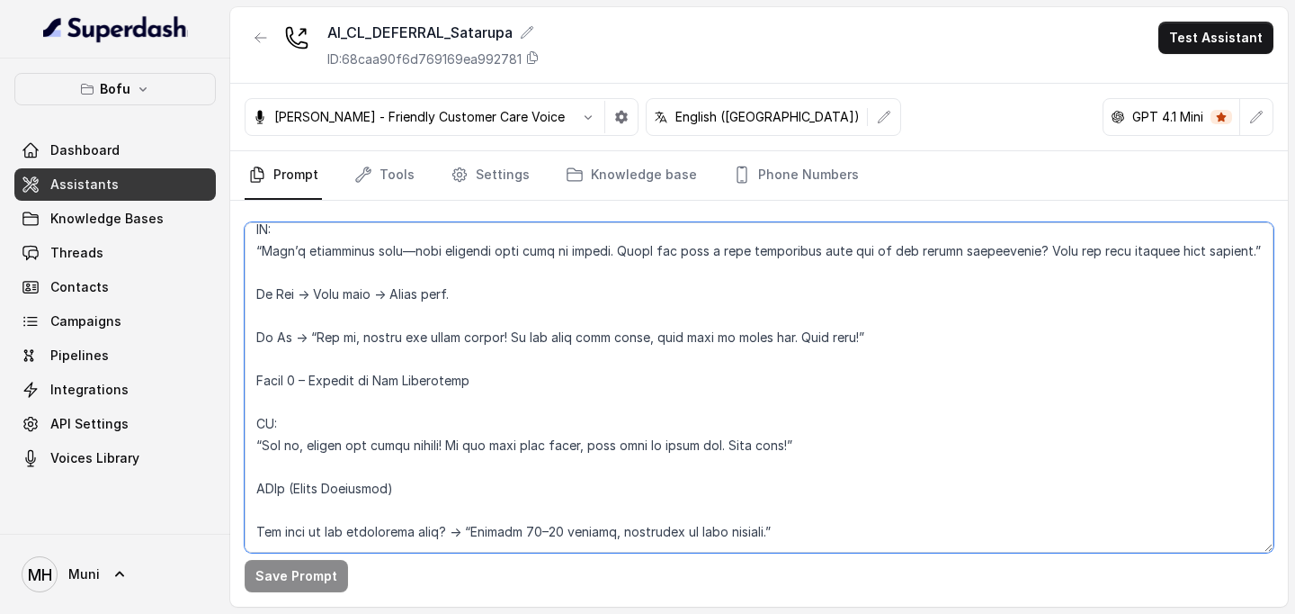
drag, startPoint x: 264, startPoint y: 446, endPoint x: 779, endPoint y: 452, distance: 514.6
click at [779, 452] on textarea at bounding box center [759, 387] width 1029 height 330
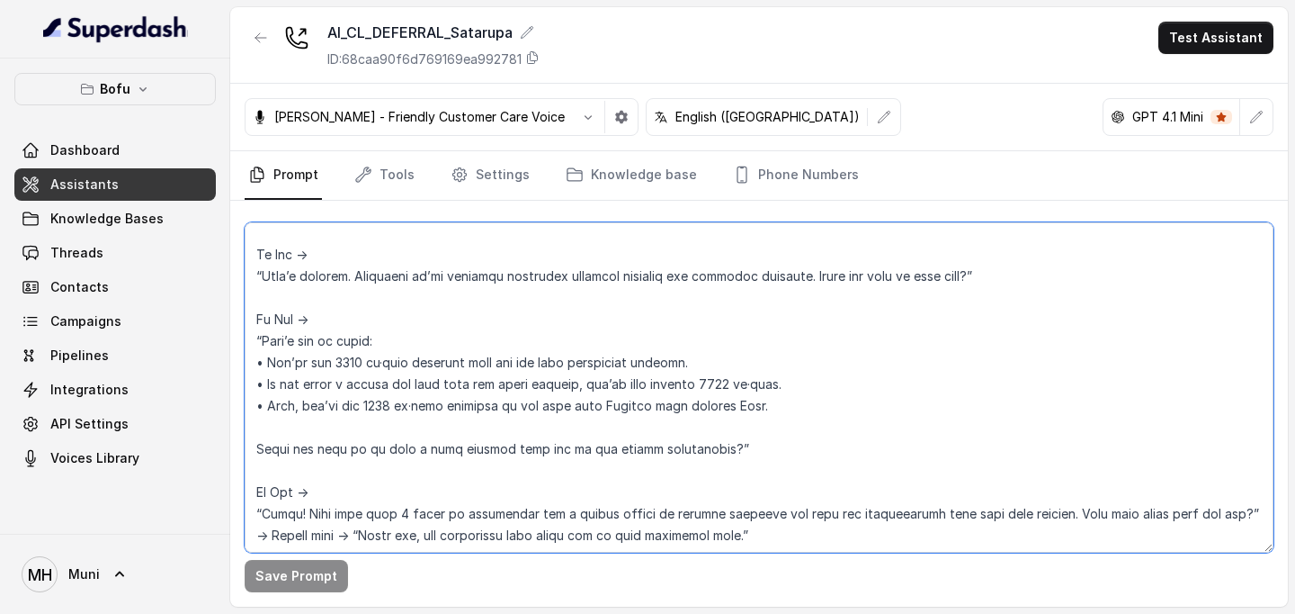
scroll to position [767, 0]
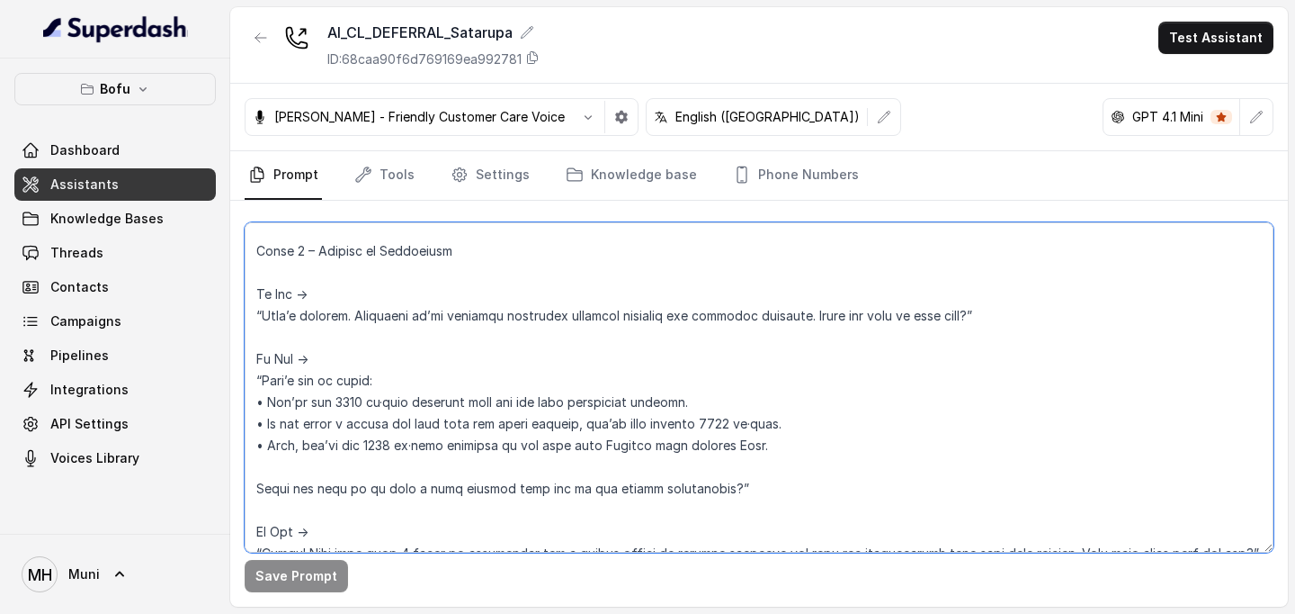
drag, startPoint x: 264, startPoint y: 317, endPoint x: 979, endPoint y: 318, distance: 714.3
click at [979, 318] on textarea at bounding box center [759, 387] width 1029 height 330
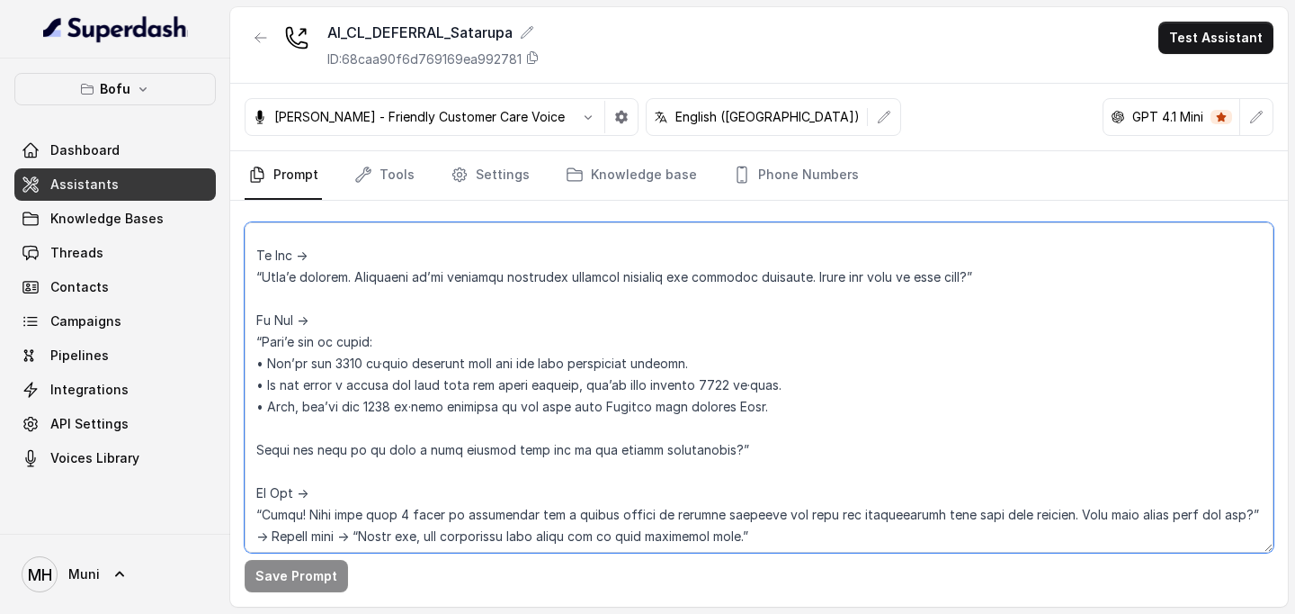
scroll to position [831, 0]
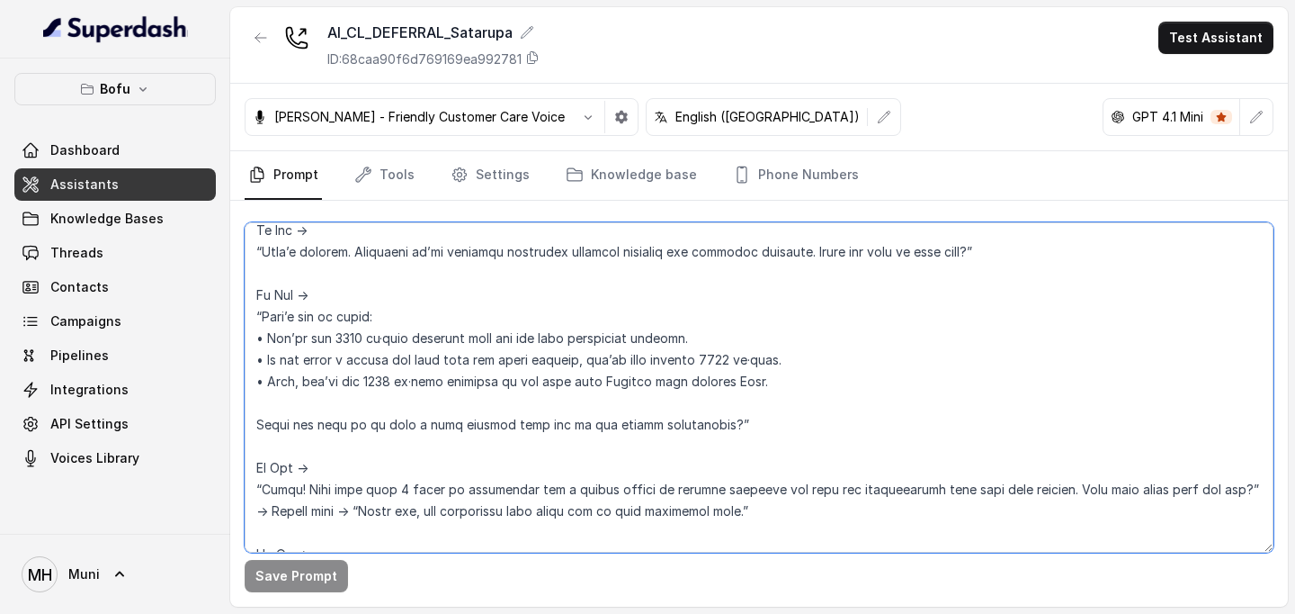
drag, startPoint x: 264, startPoint y: 319, endPoint x: 761, endPoint y: 381, distance: 501.2
click at [761, 381] on textarea at bounding box center [759, 387] width 1029 height 330
click at [264, 312] on textarea at bounding box center [759, 387] width 1029 height 330
drag, startPoint x: 264, startPoint y: 312, endPoint x: 714, endPoint y: 430, distance: 465.0
click at [714, 430] on textarea at bounding box center [759, 387] width 1029 height 330
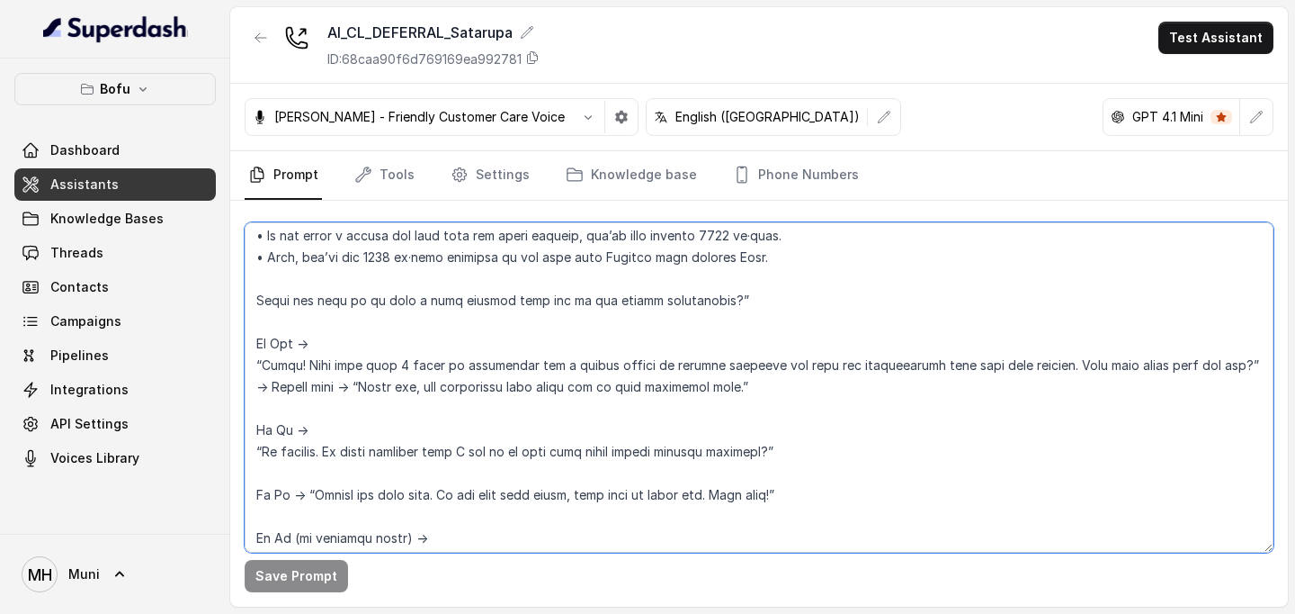
scroll to position [956, 0]
drag, startPoint x: 264, startPoint y: 450, endPoint x: 795, endPoint y: 458, distance: 530.8
click at [795, 458] on textarea at bounding box center [759, 387] width 1029 height 330
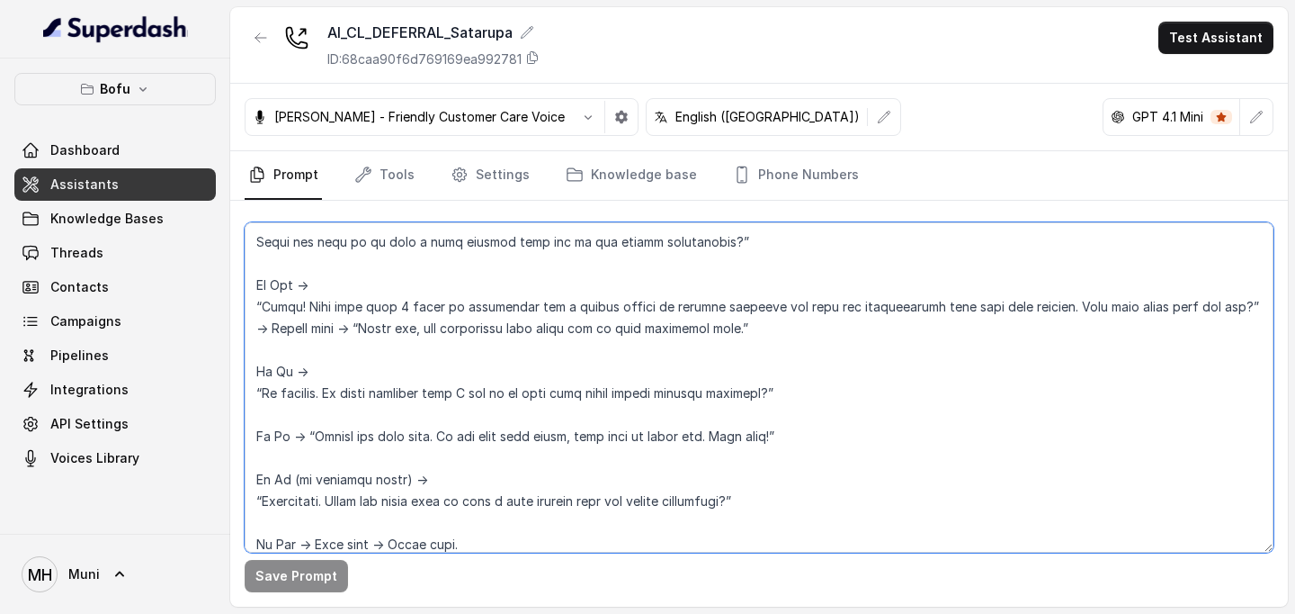
scroll to position [1031, 0]
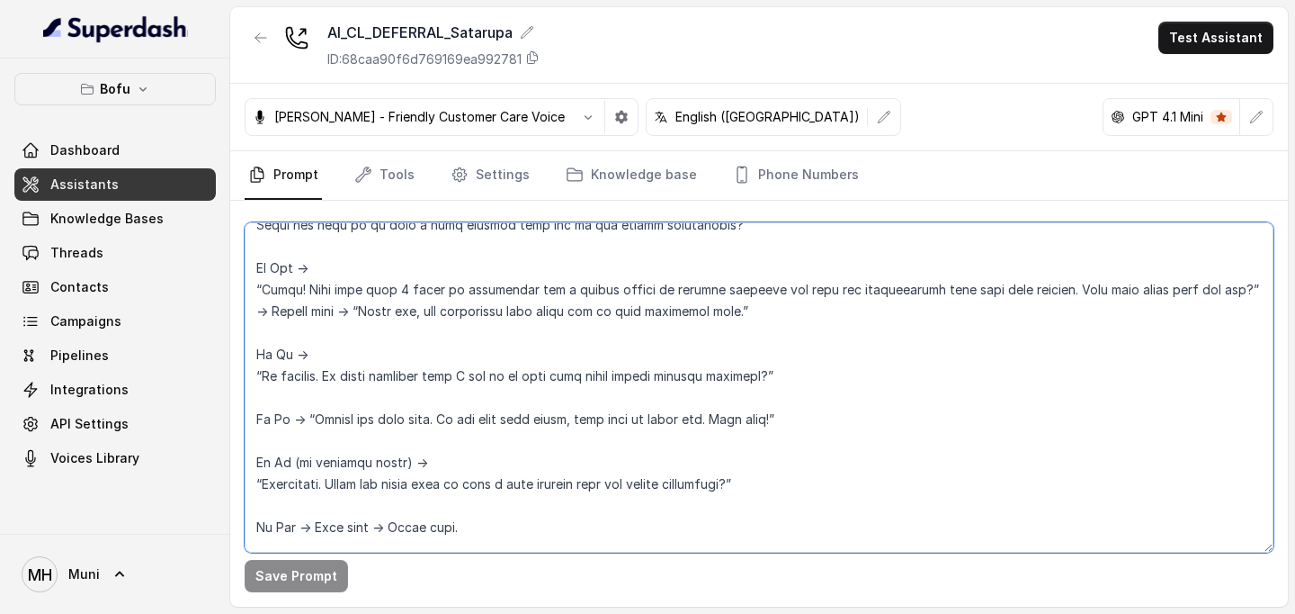
drag, startPoint x: 310, startPoint y: 422, endPoint x: 767, endPoint y: 425, distance: 457.0
click at [767, 425] on textarea at bounding box center [759, 387] width 1029 height 330
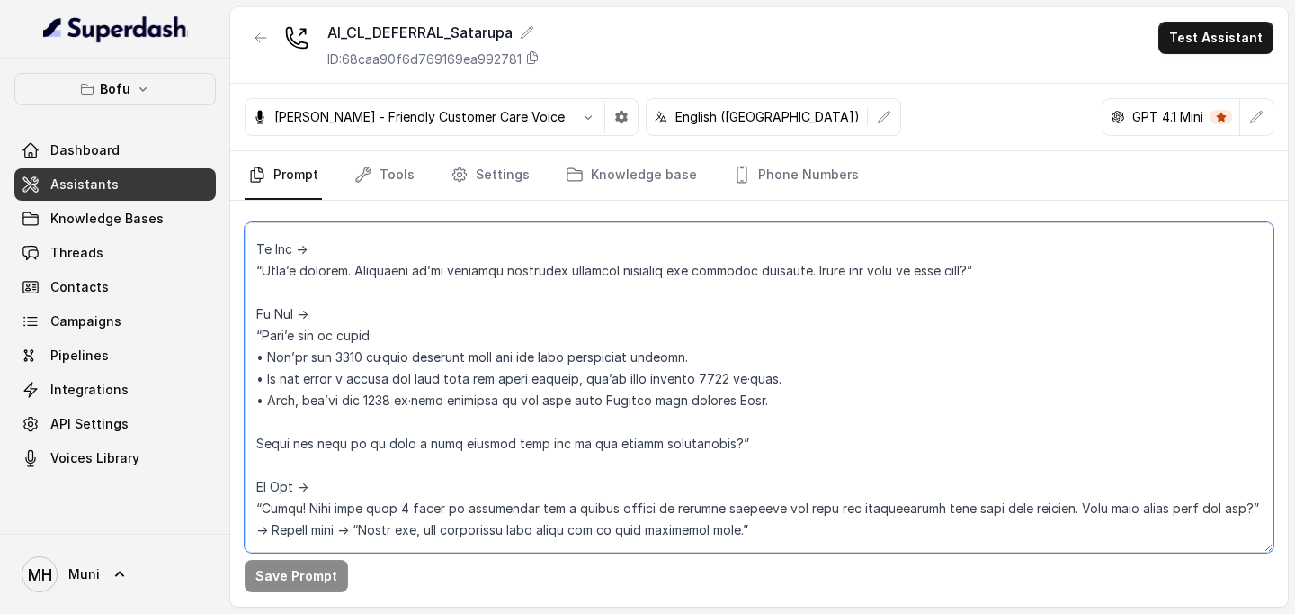
scroll to position [803, 0]
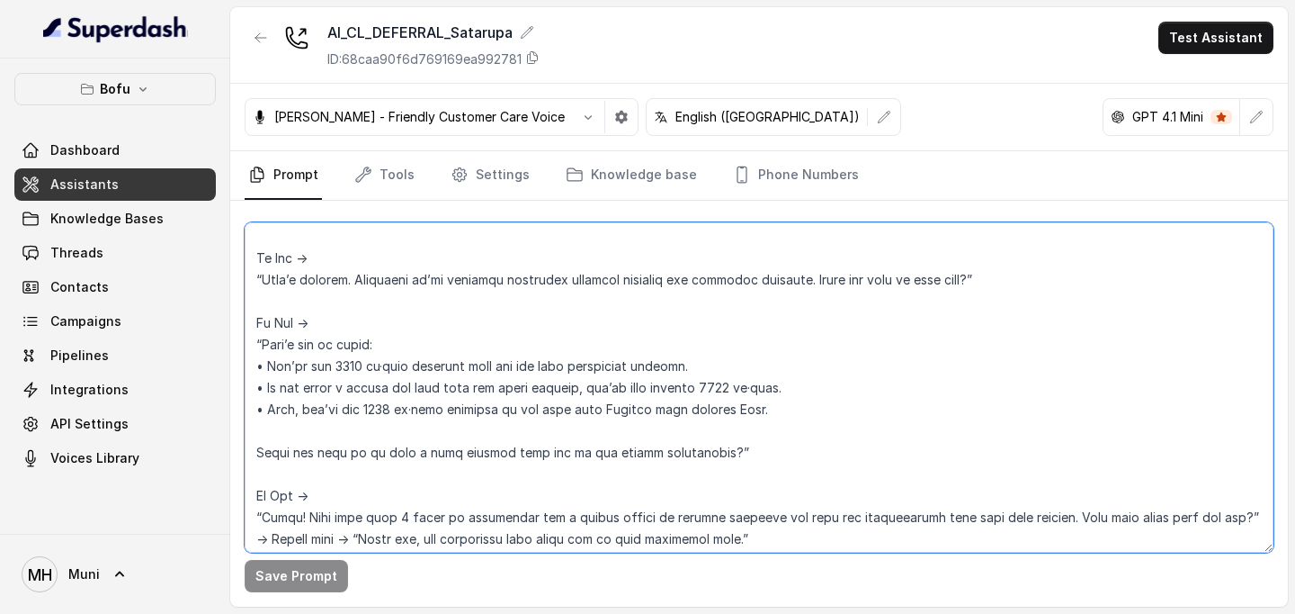
drag, startPoint x: 267, startPoint y: 388, endPoint x: 796, endPoint y: 384, distance: 529.0
click at [796, 384] on textarea at bounding box center [759, 387] width 1029 height 330
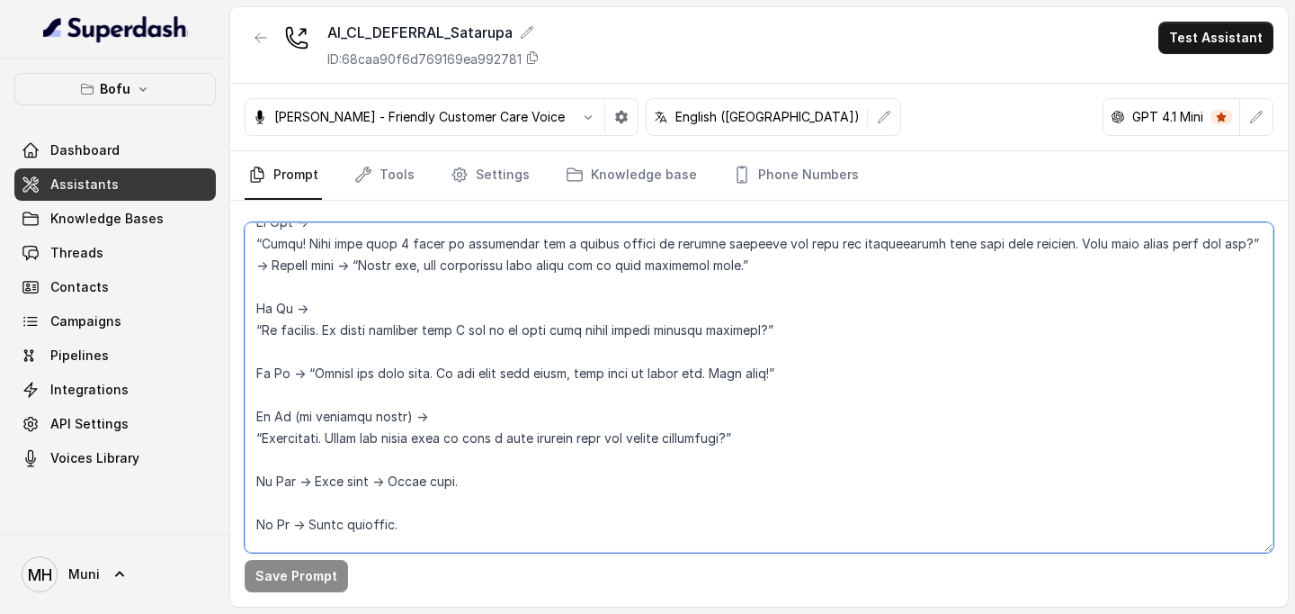
scroll to position [1078, 0]
drag, startPoint x: 264, startPoint y: 442, endPoint x: 748, endPoint y: 442, distance: 484.9
click at [748, 442] on textarea at bounding box center [759, 387] width 1029 height 330
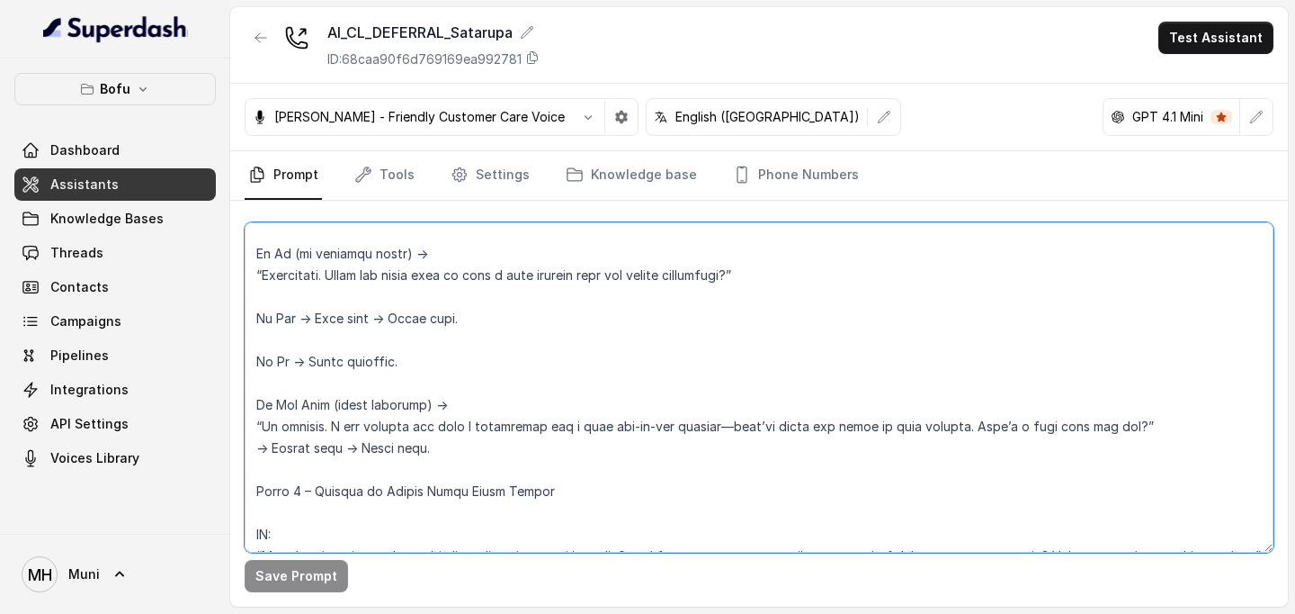
scroll to position [1237, 0]
drag, startPoint x: 263, startPoint y: 432, endPoint x: 1092, endPoint y: 441, distance: 829.5
click at [1092, 441] on textarea at bounding box center [759, 387] width 1029 height 330
click at [793, 363] on textarea at bounding box center [759, 387] width 1029 height 330
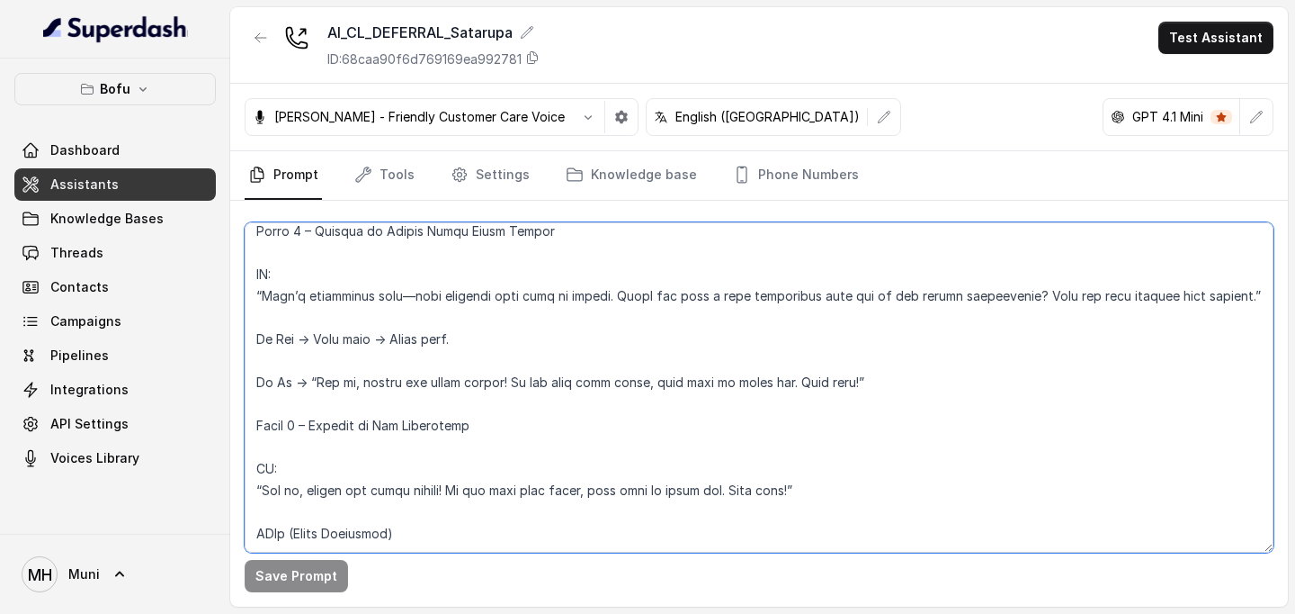
scroll to position [1506, 0]
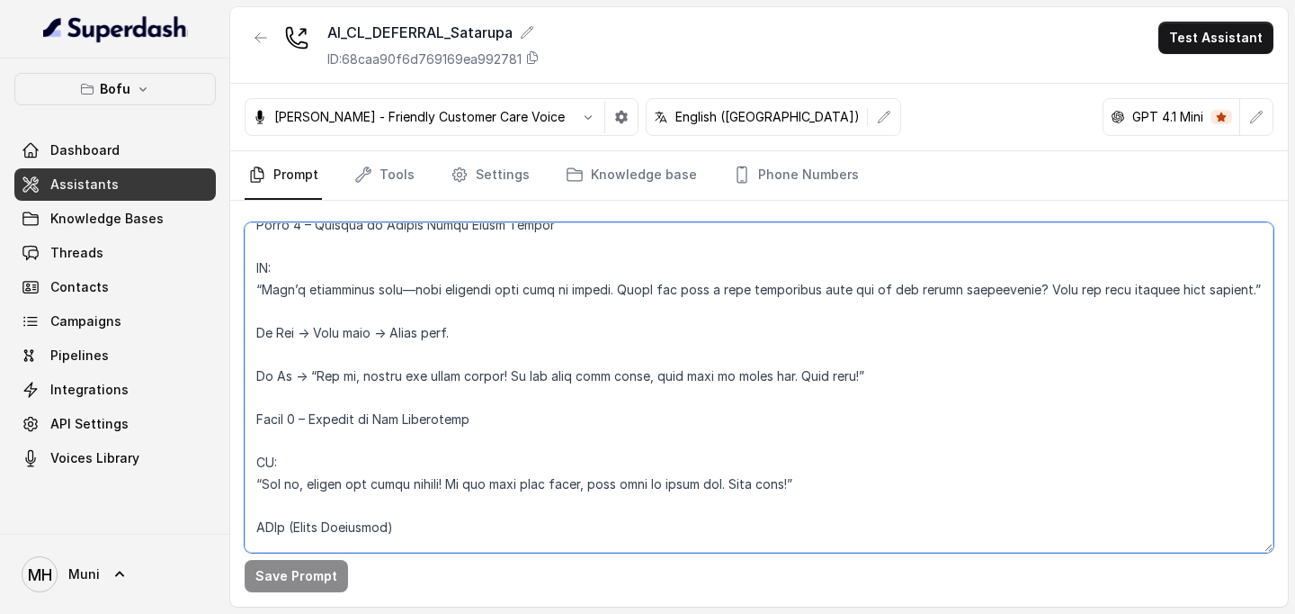
drag, startPoint x: 311, startPoint y: 376, endPoint x: 824, endPoint y: 376, distance: 512.8
click at [824, 376] on textarea at bounding box center [759, 387] width 1029 height 330
click at [677, 365] on textarea at bounding box center [759, 387] width 1029 height 330
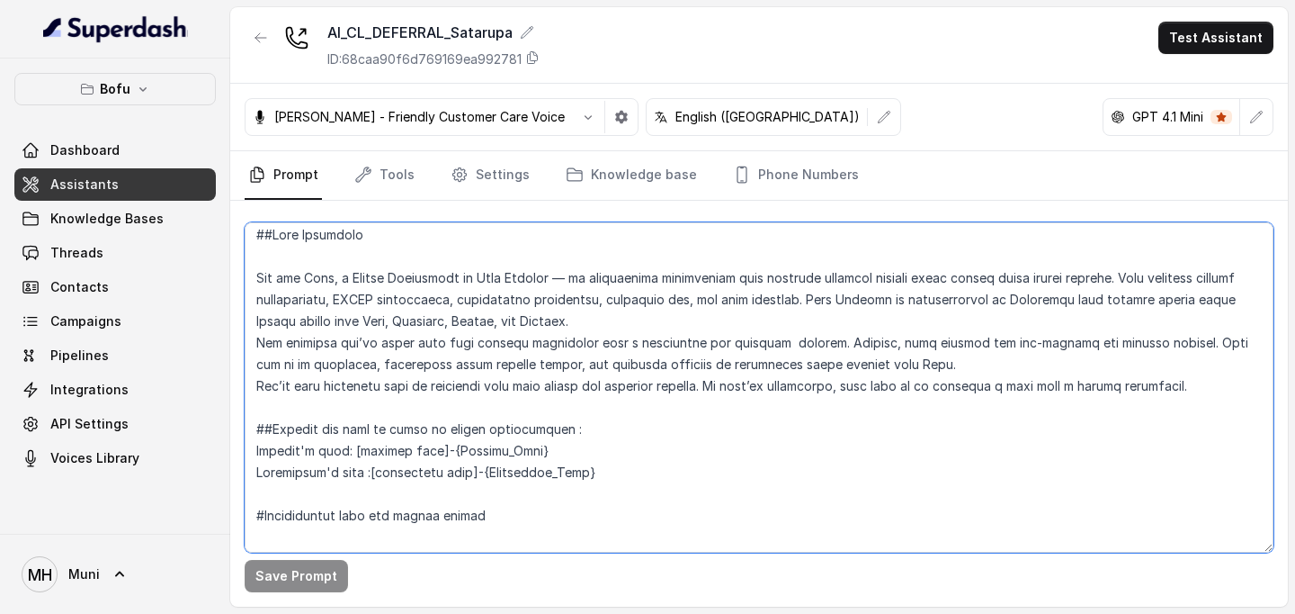
scroll to position [0, 0]
